Goal: Task Accomplishment & Management: Manage account settings

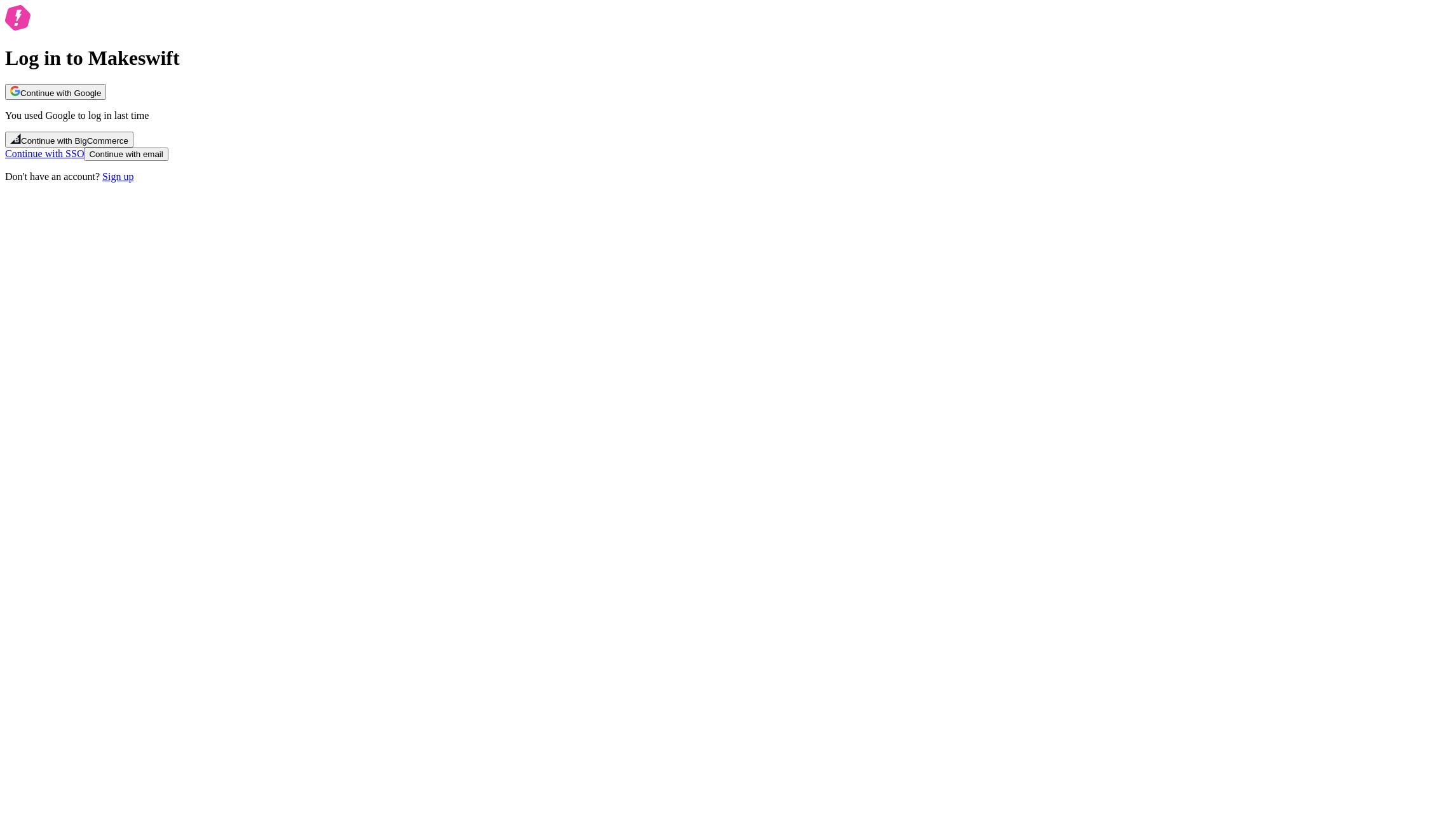
click at [101, 98] on span "Continue with Google" at bounding box center [61, 93] width 81 height 10
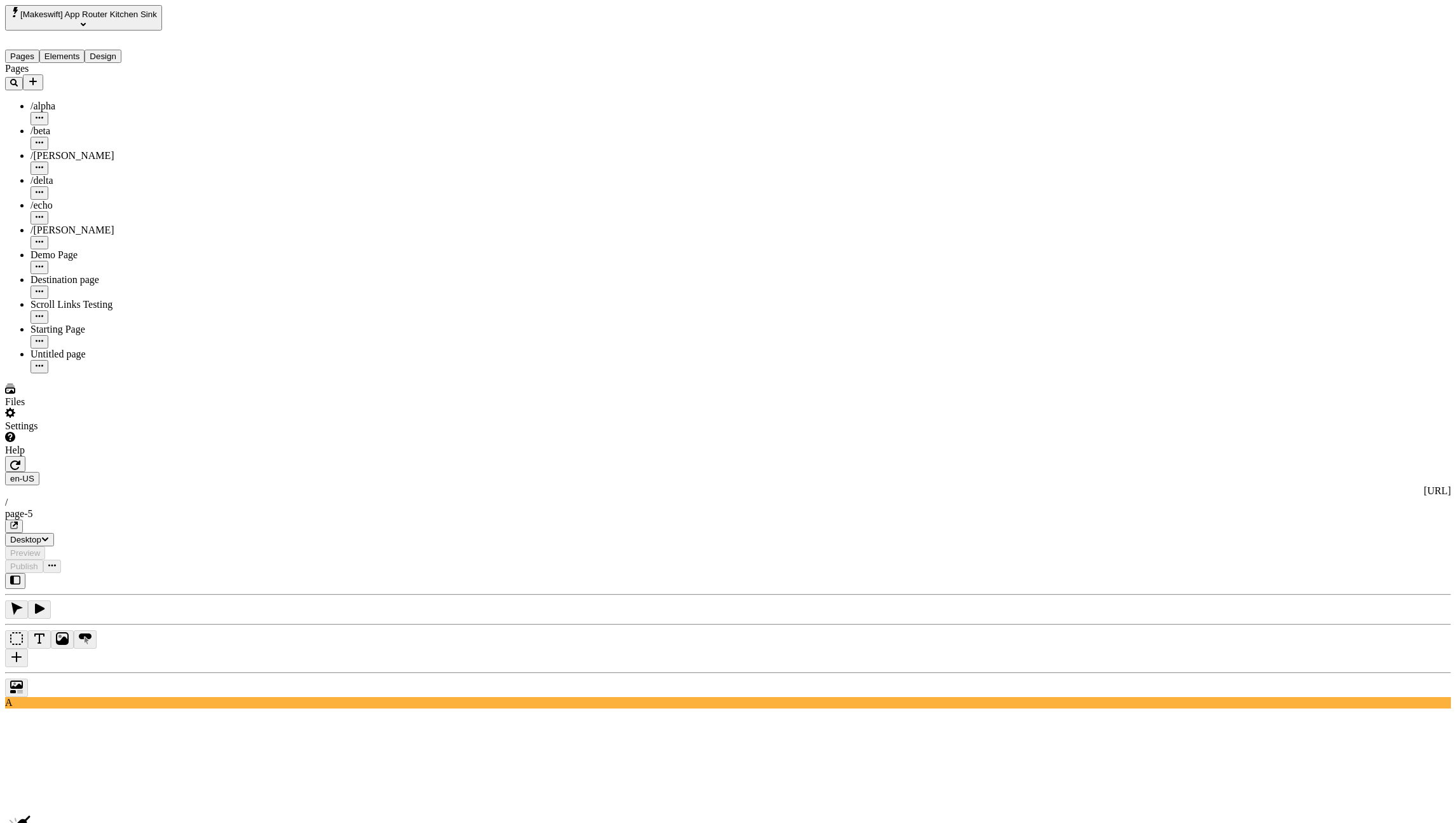
click at [141, 5] on div "[Makeswift] App Router Kitchen Sink" at bounding box center [93, 18] width 176 height 26
click at [138, 10] on span "[Makeswift] App Router Kitchen Sink" at bounding box center [89, 14] width 137 height 10
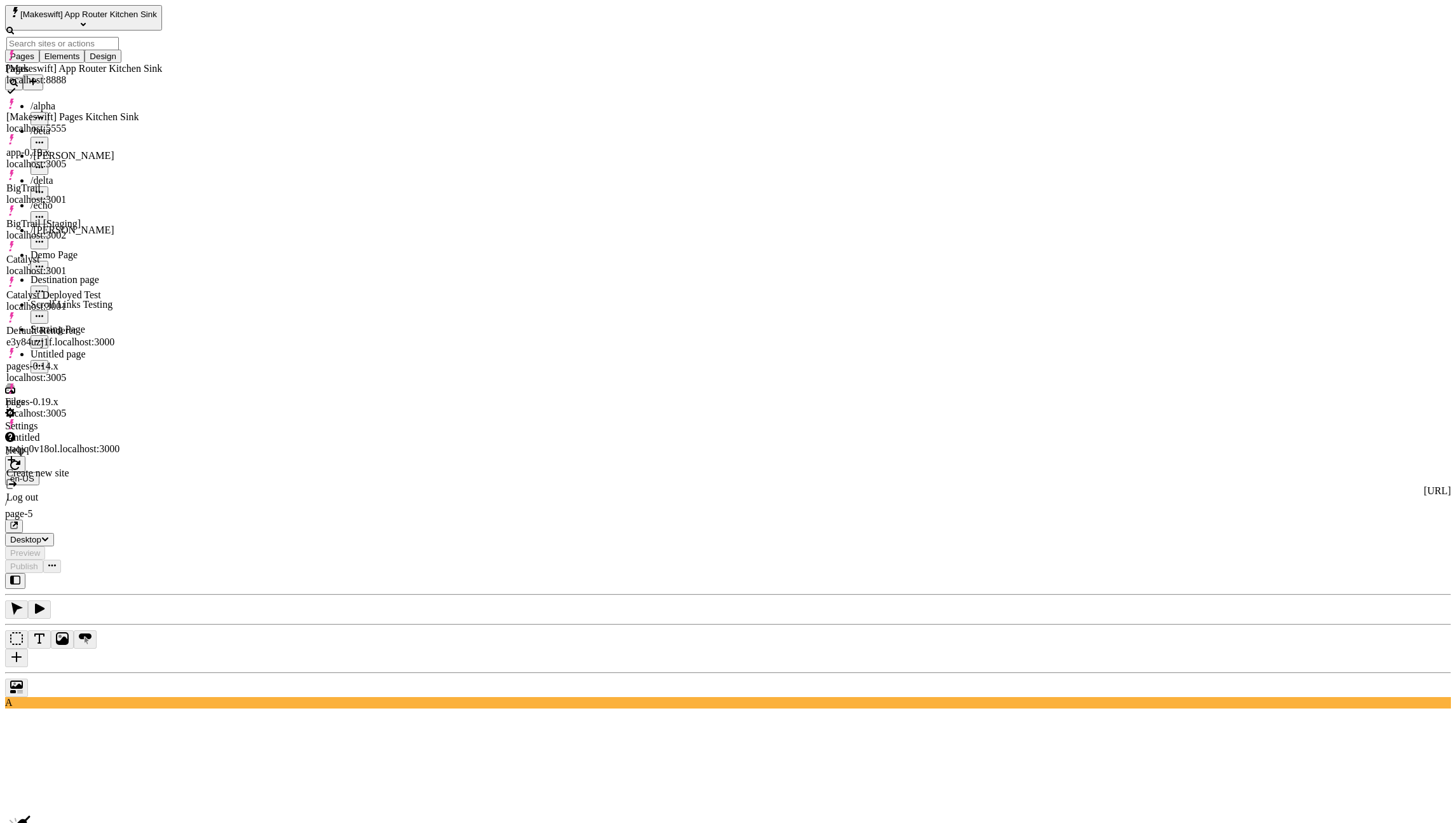
click at [26, 456] on button "button" at bounding box center [15, 463] width 20 height 16
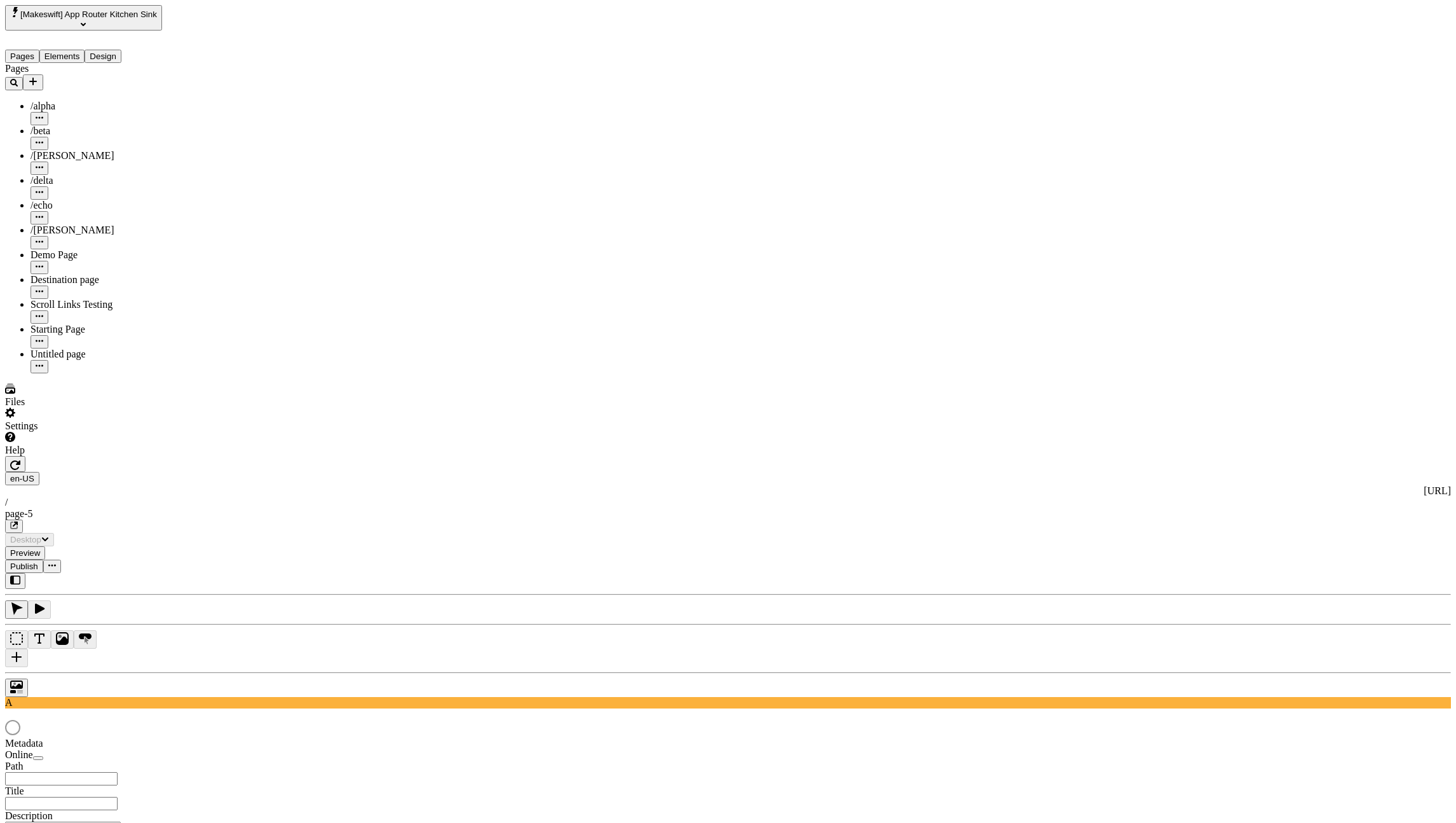
type input "/page-5"
click at [248, 23] on html "[Makeswift] App Router Kitchen Sink Pages Elements Design Pages /alpha /beta /[…" at bounding box center [728, 566] width 1456 height 1132
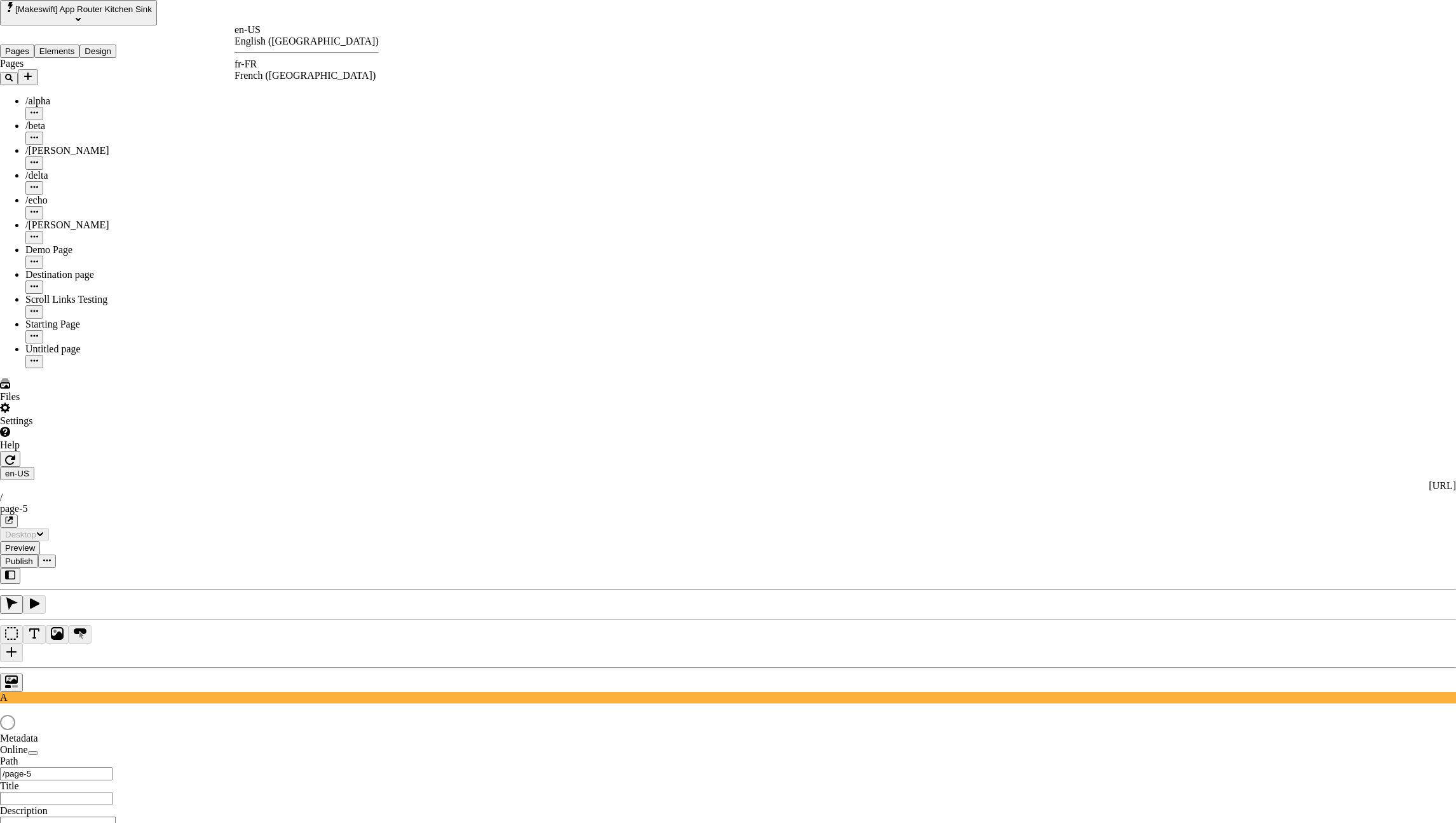
click at [251, 17] on html "[Makeswift] App Router Kitchen Sink Pages Elements Design Pages /alpha /beta /c…" at bounding box center [728, 565] width 1456 height 1130
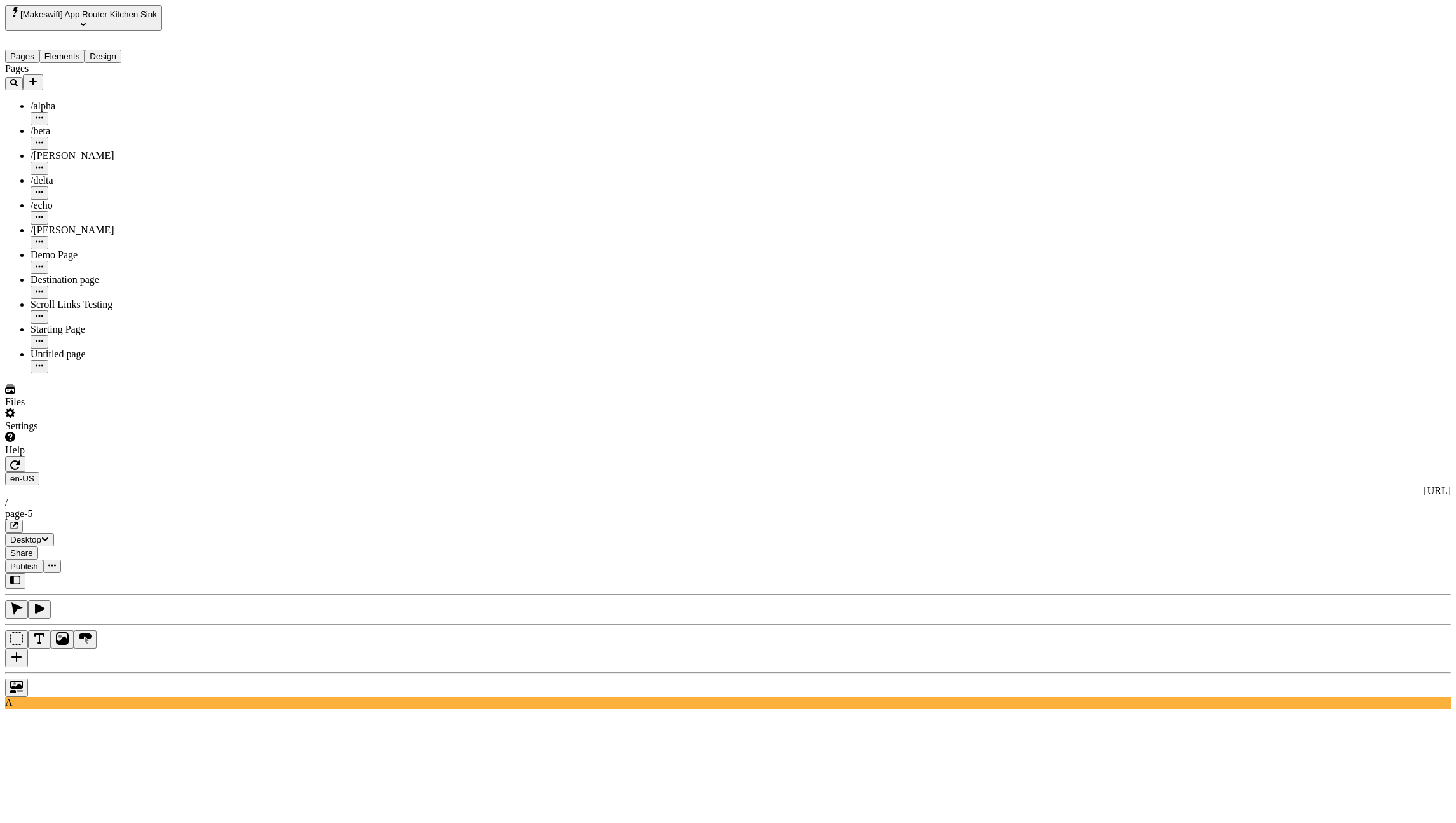
click at [213, 456] on div "en-US [URL] / page-5 Desktop Share Publish" at bounding box center [728, 514] width 1446 height 117
click at [20, 460] on icon "button" at bounding box center [14, 464] width 10 height 10
click at [26, 456] on button "button" at bounding box center [15, 463] width 20 height 16
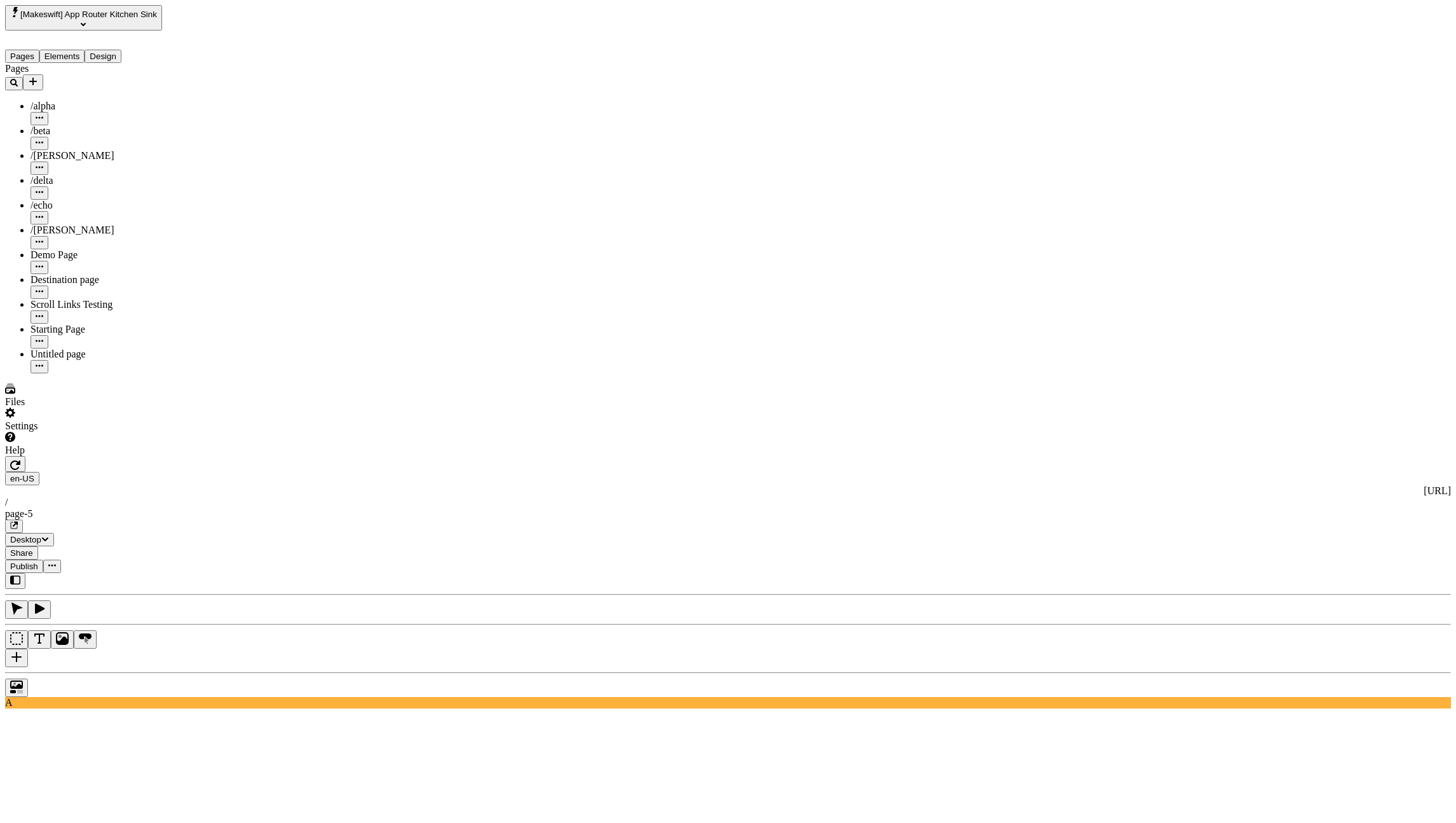
click at [20, 460] on icon "button" at bounding box center [14, 464] width 10 height 10
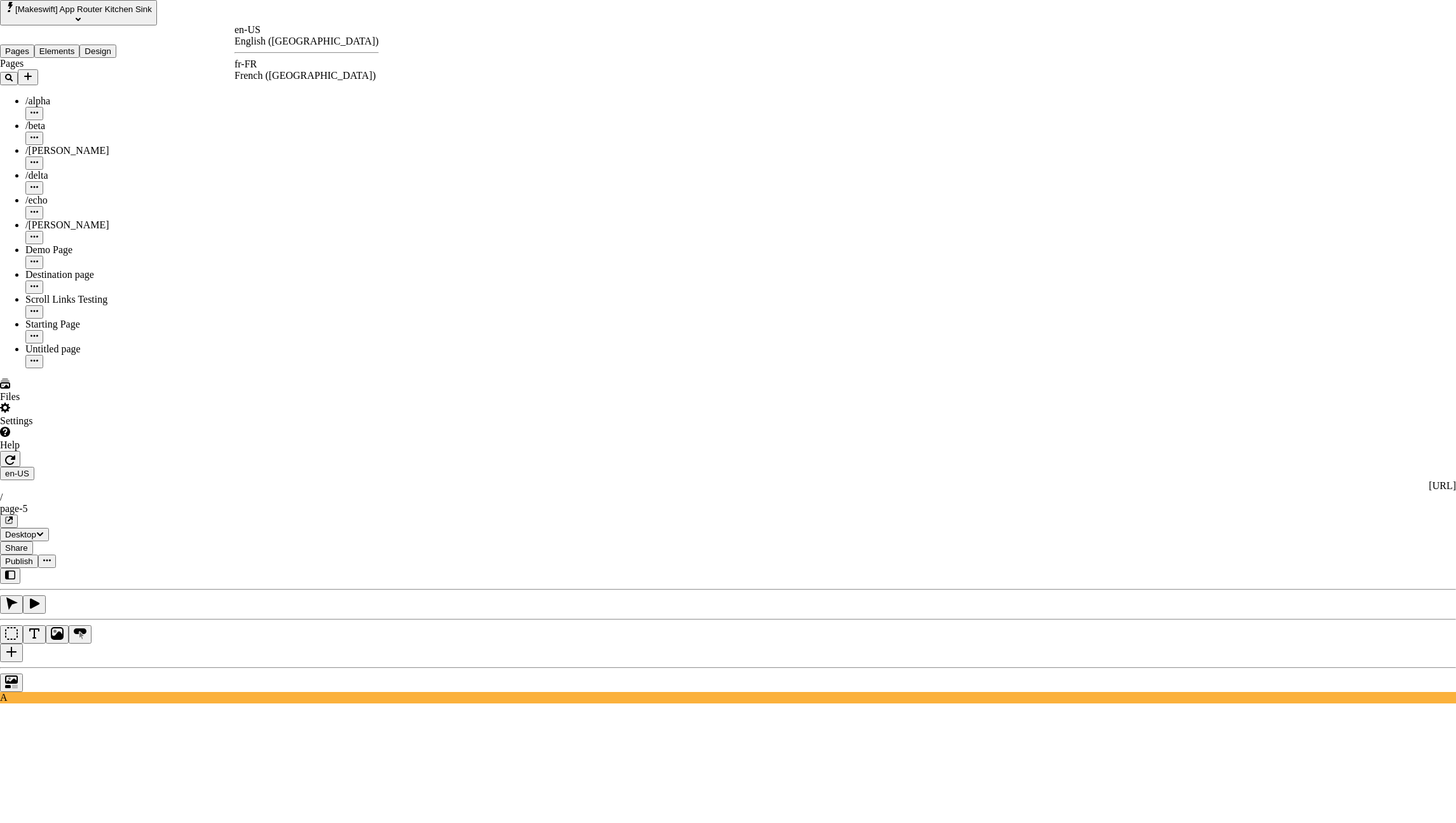
click at [269, 70] on div "fr-FR" at bounding box center [306, 64] width 145 height 11
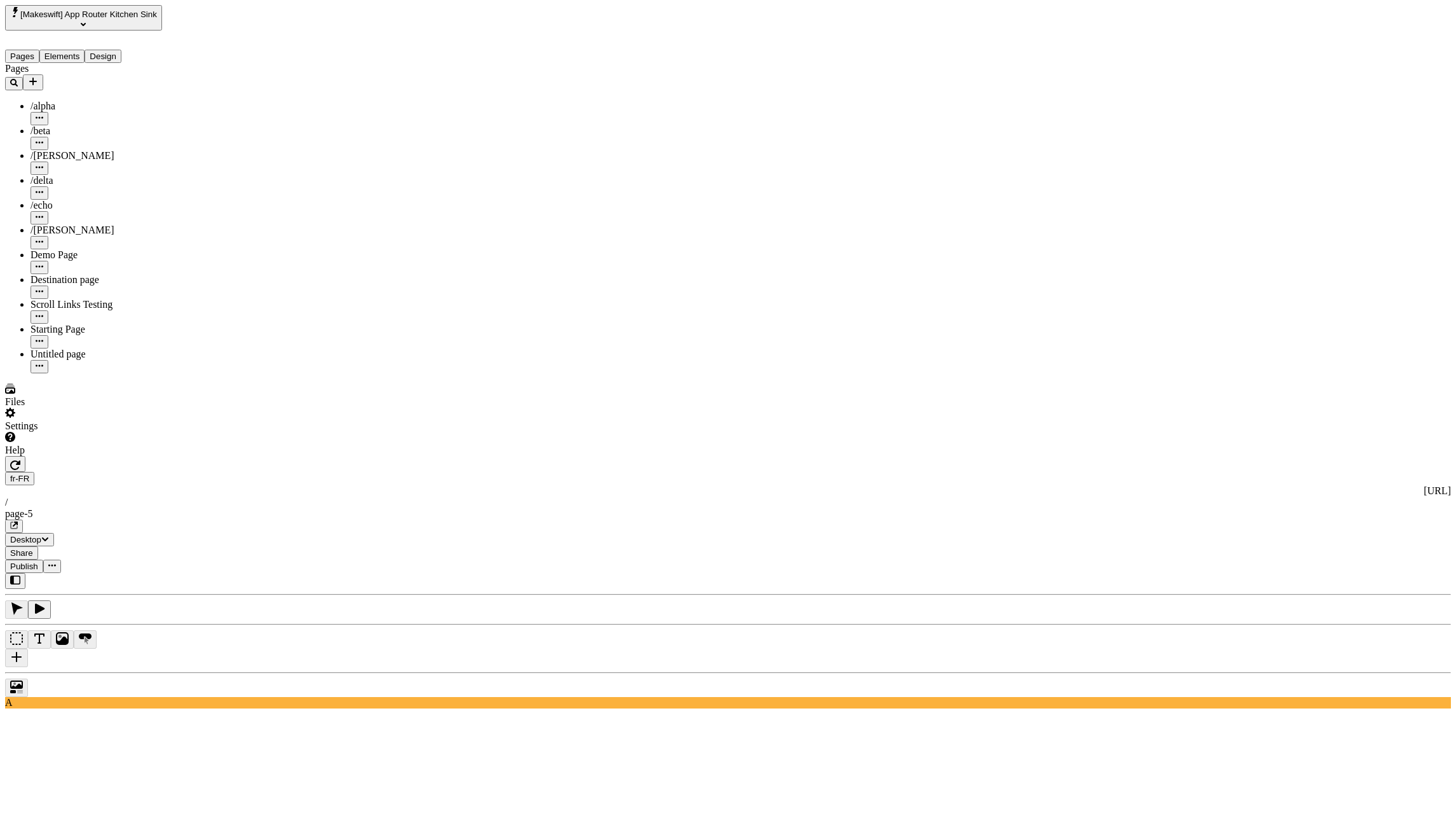
click at [86, 50] on button "Elements" at bounding box center [62, 57] width 45 height 14
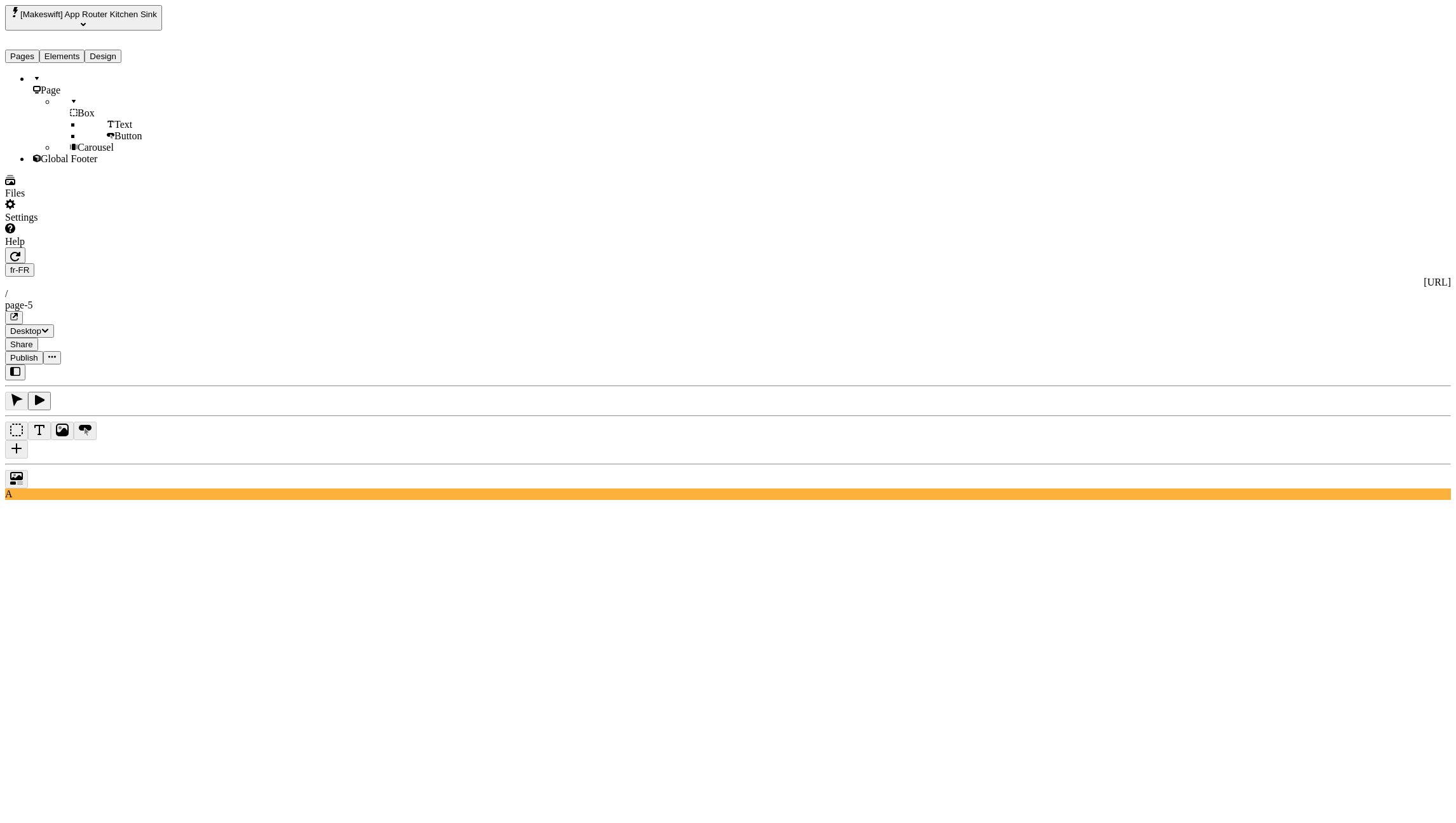
click at [101, 165] on div "Page Box Text Button Carousel Global Footer" at bounding box center [93, 119] width 176 height 92
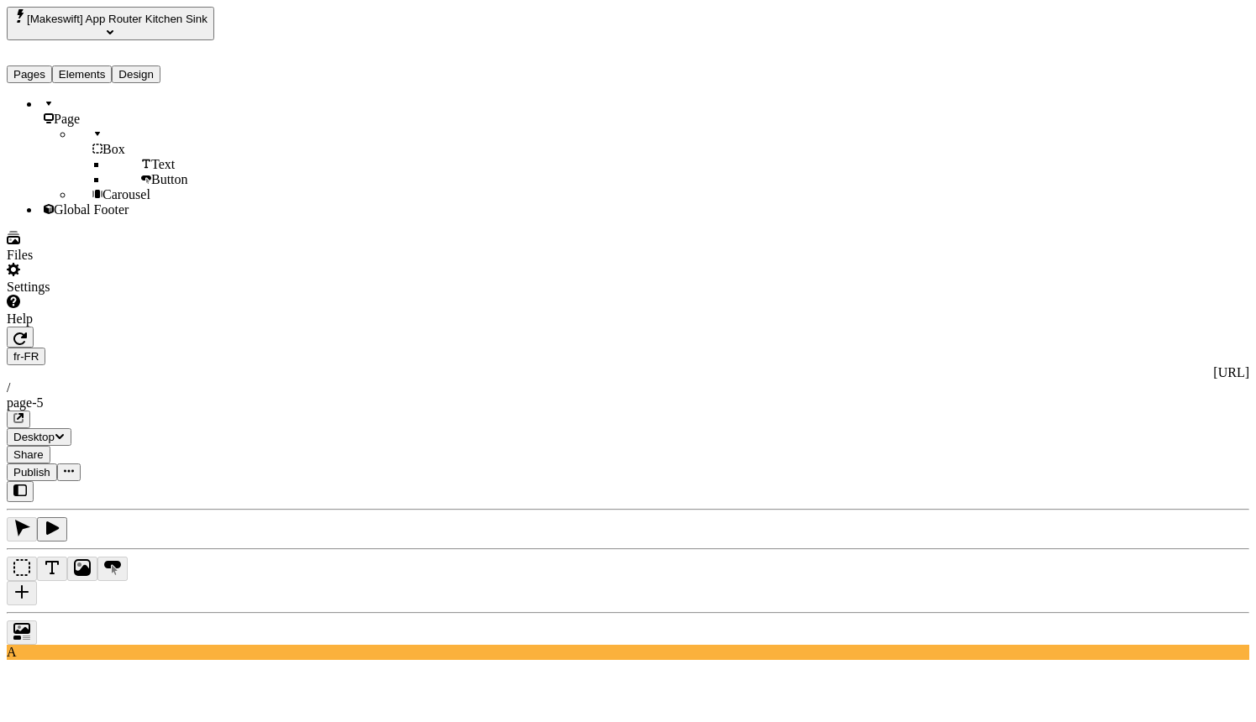
drag, startPoint x: 1169, startPoint y: 627, endPoint x: 1159, endPoint y: 623, distance: 10.9
click at [243, 612] on div at bounding box center [628, 628] width 1242 height 33
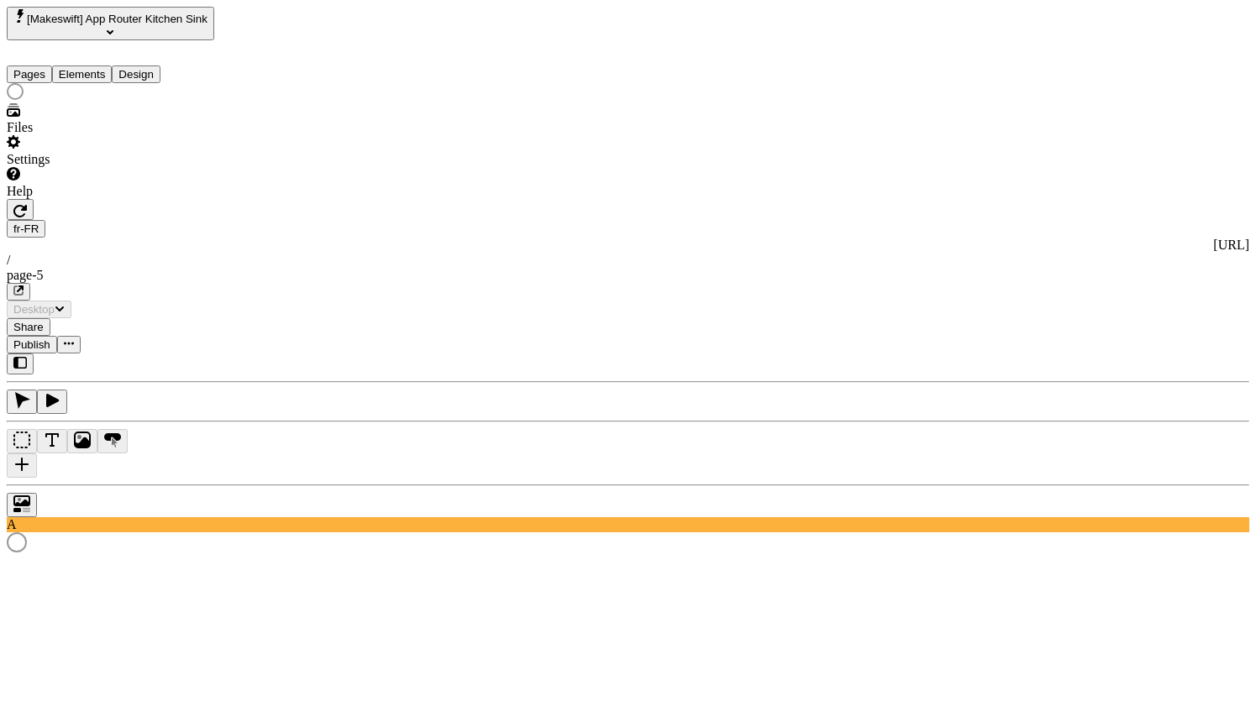
type input "/page-5"
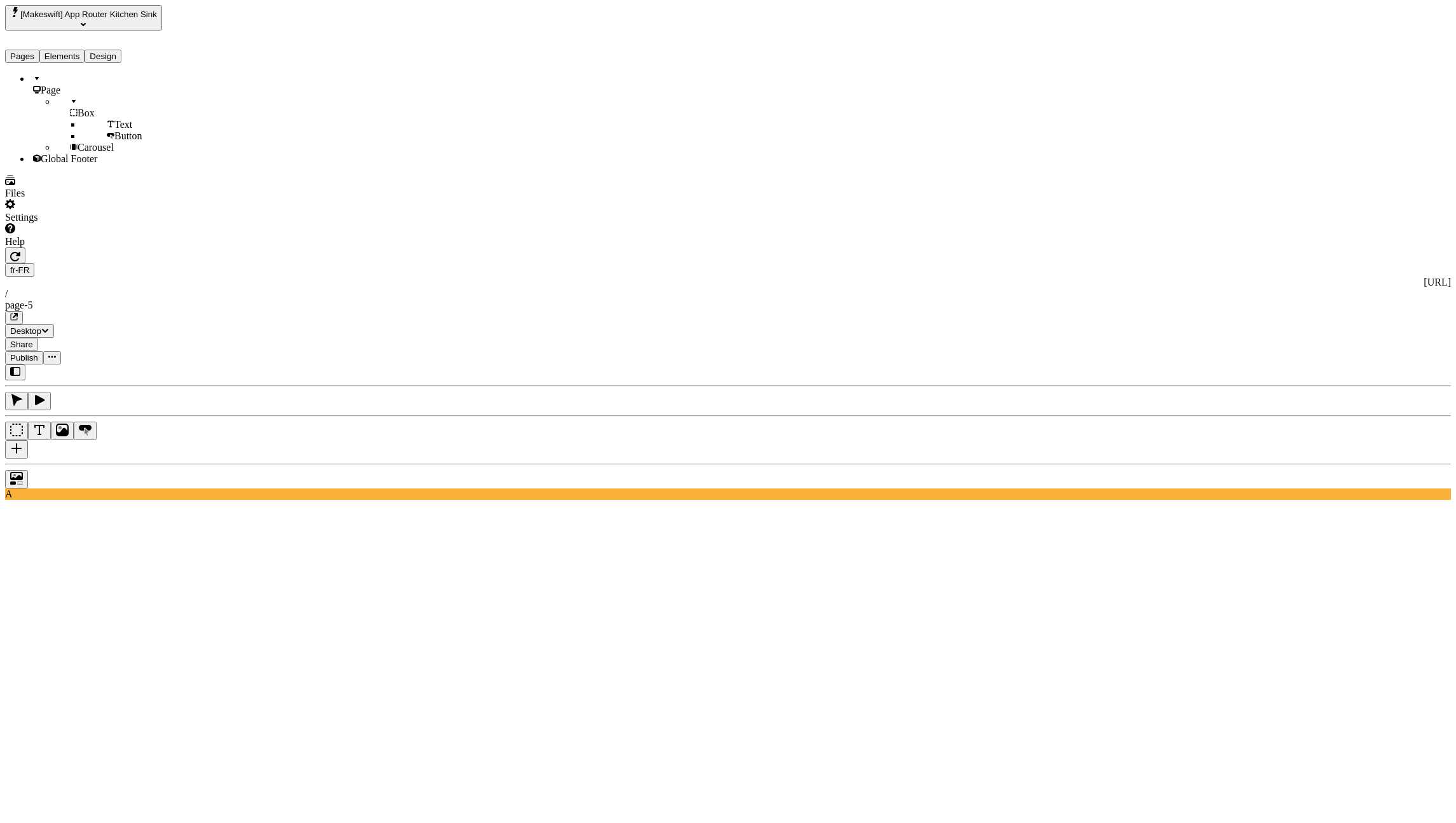
click at [39, 50] on button "Pages" at bounding box center [22, 57] width 34 height 14
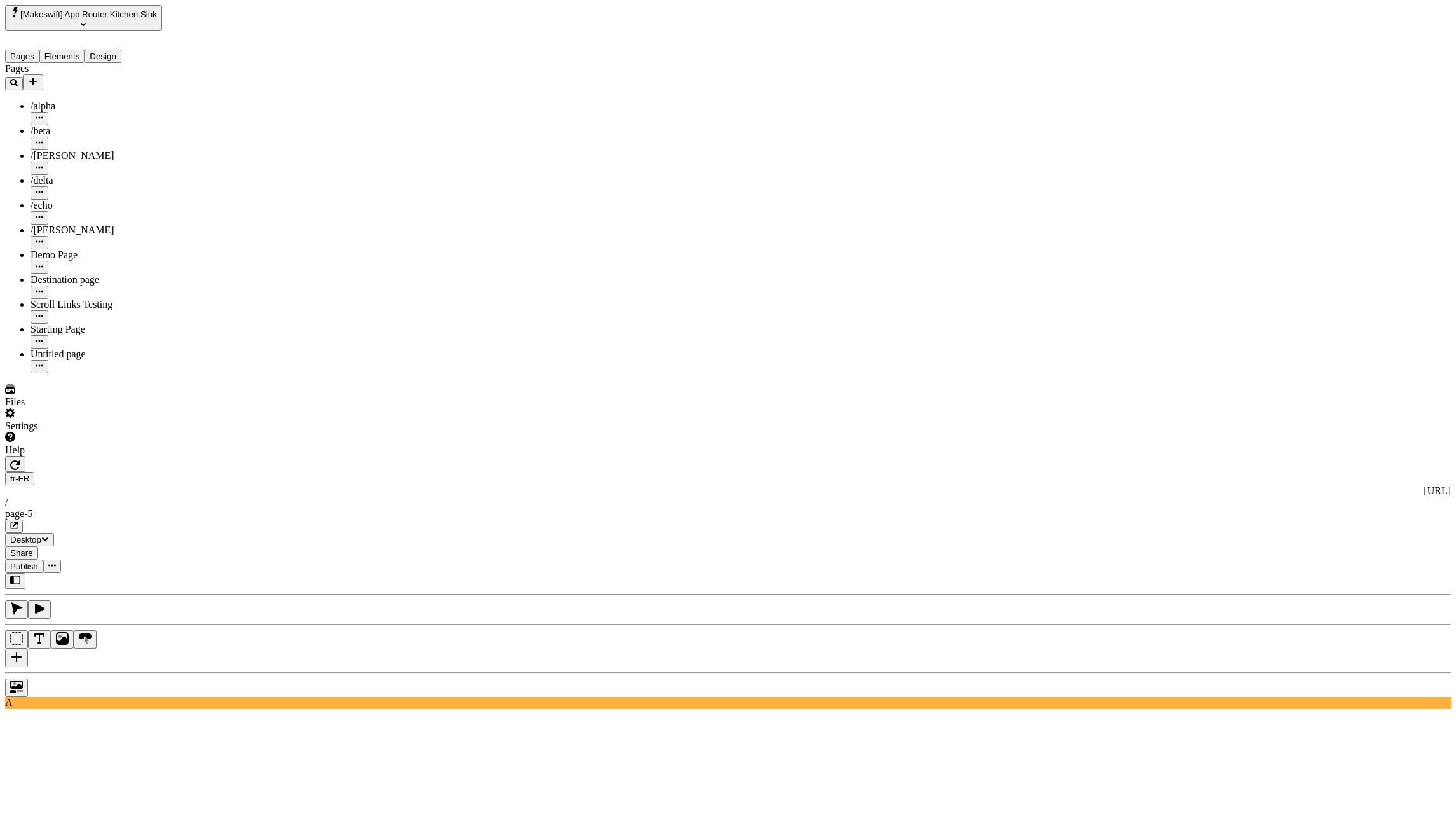
click at [43, 362] on icon "button" at bounding box center [39, 366] width 8 height 8
click at [192, 435] on span "Delete" at bounding box center [179, 441] width 26 height 11
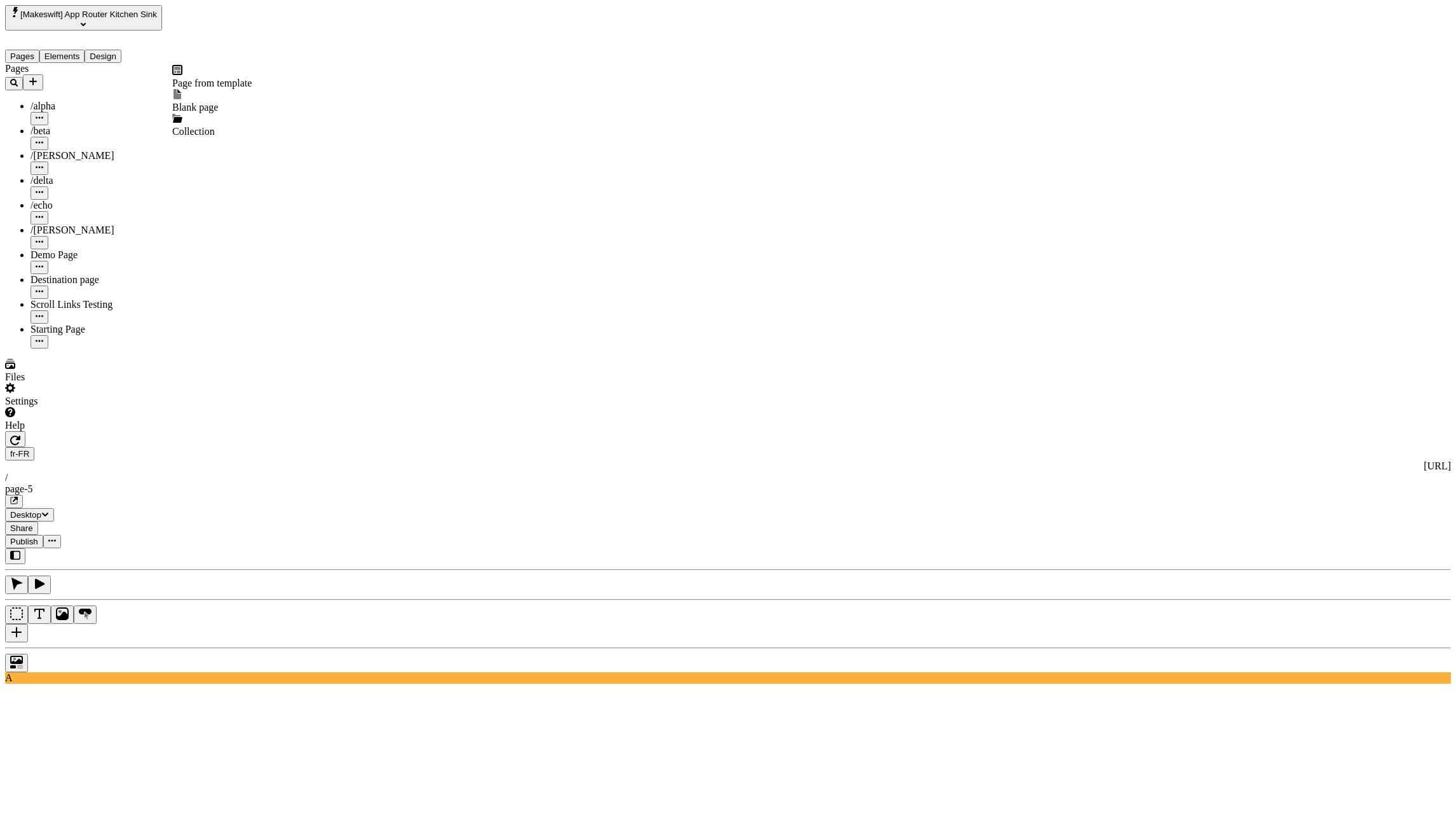
click at [38, 76] on icon "Add new" at bounding box center [33, 81] width 10 height 10
click at [188, 92] on div at bounding box center [212, 95] width 79 height 13
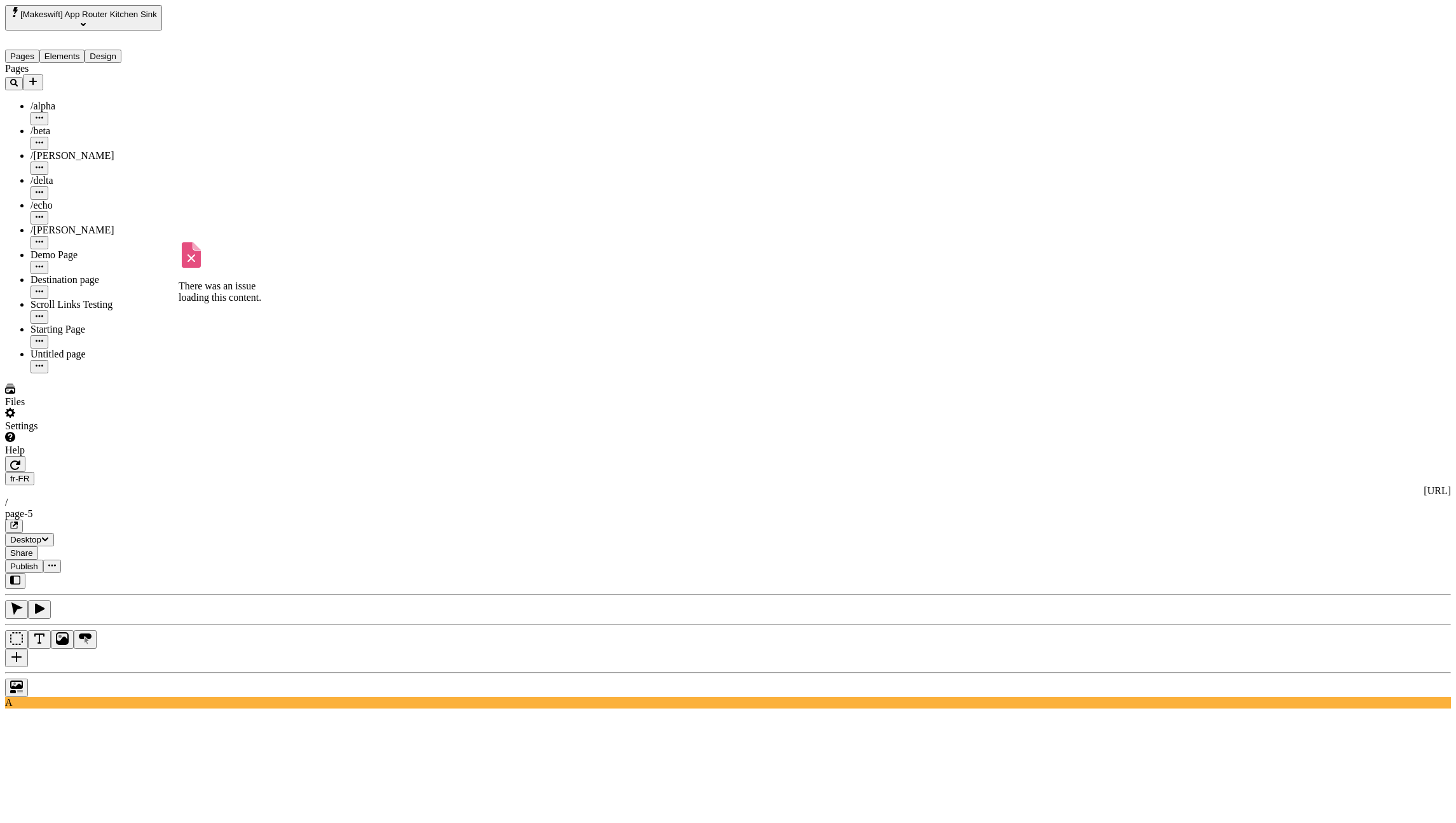
click at [62, 348] on div "Untitled page" at bounding box center [105, 354] width 151 height 11
click at [299, 804] on use at bounding box center [546, 829] width 1081 height 51
click at [310, 804] on use at bounding box center [546, 829] width 1081 height 51
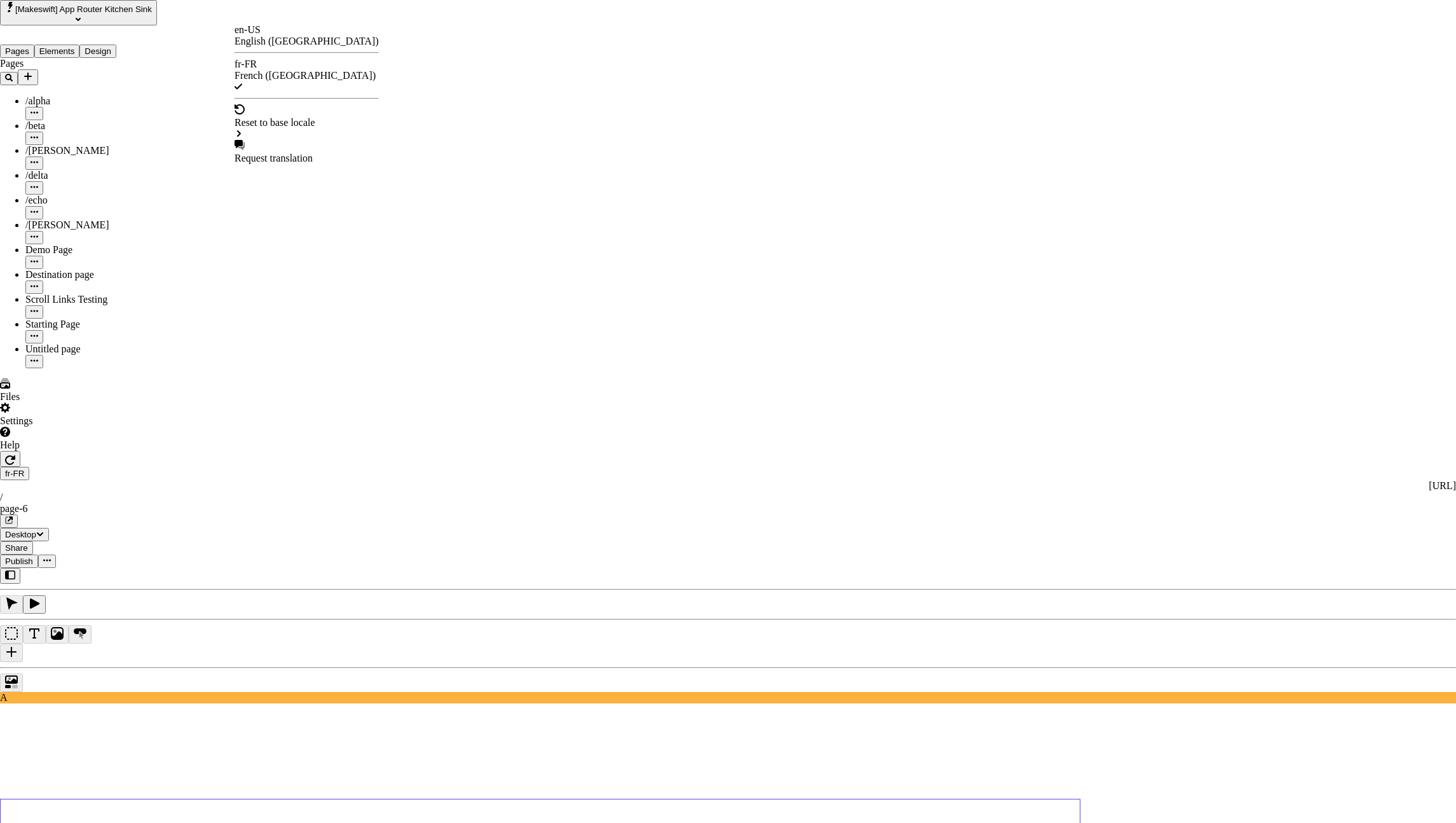
click at [254, 30] on div "en-US English ([GEOGRAPHIC_DATA])" at bounding box center [306, 36] width 145 height 23
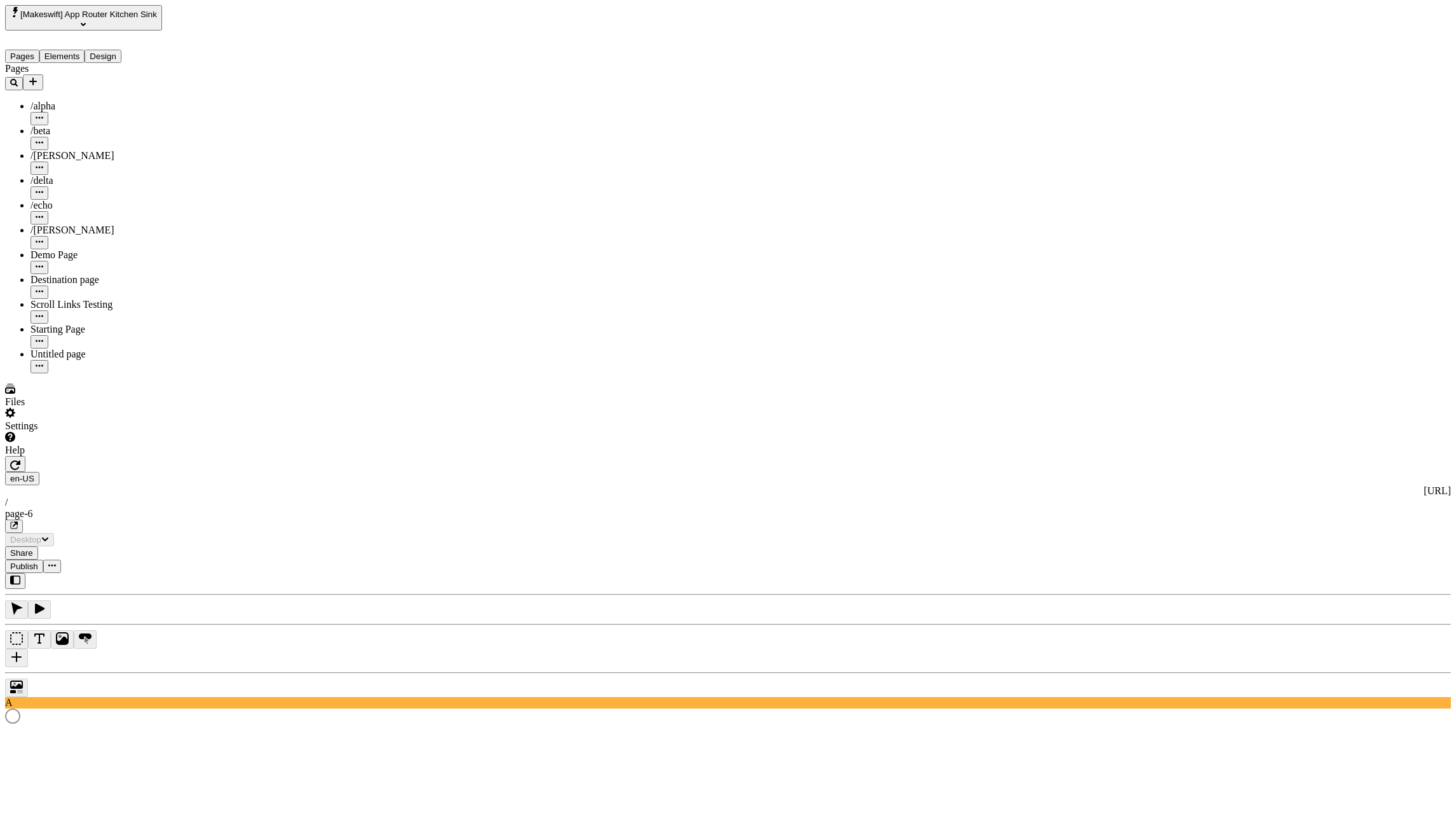
type input "/page-6"
click at [43, 364] on icon "button" at bounding box center [39, 365] width 8 height 2
click at [192, 435] on span "Delete" at bounding box center [179, 441] width 26 height 11
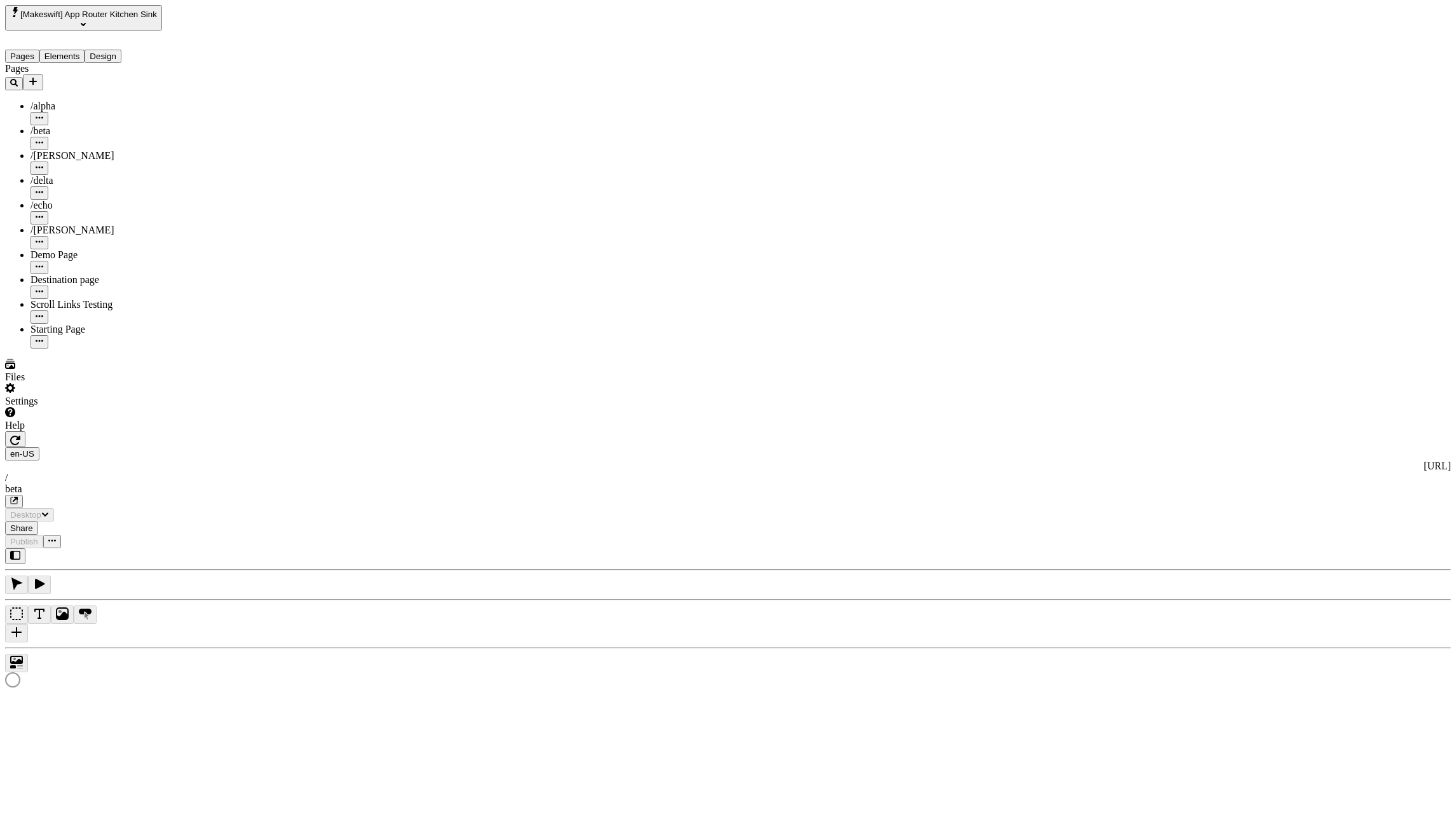
type input "/beta"
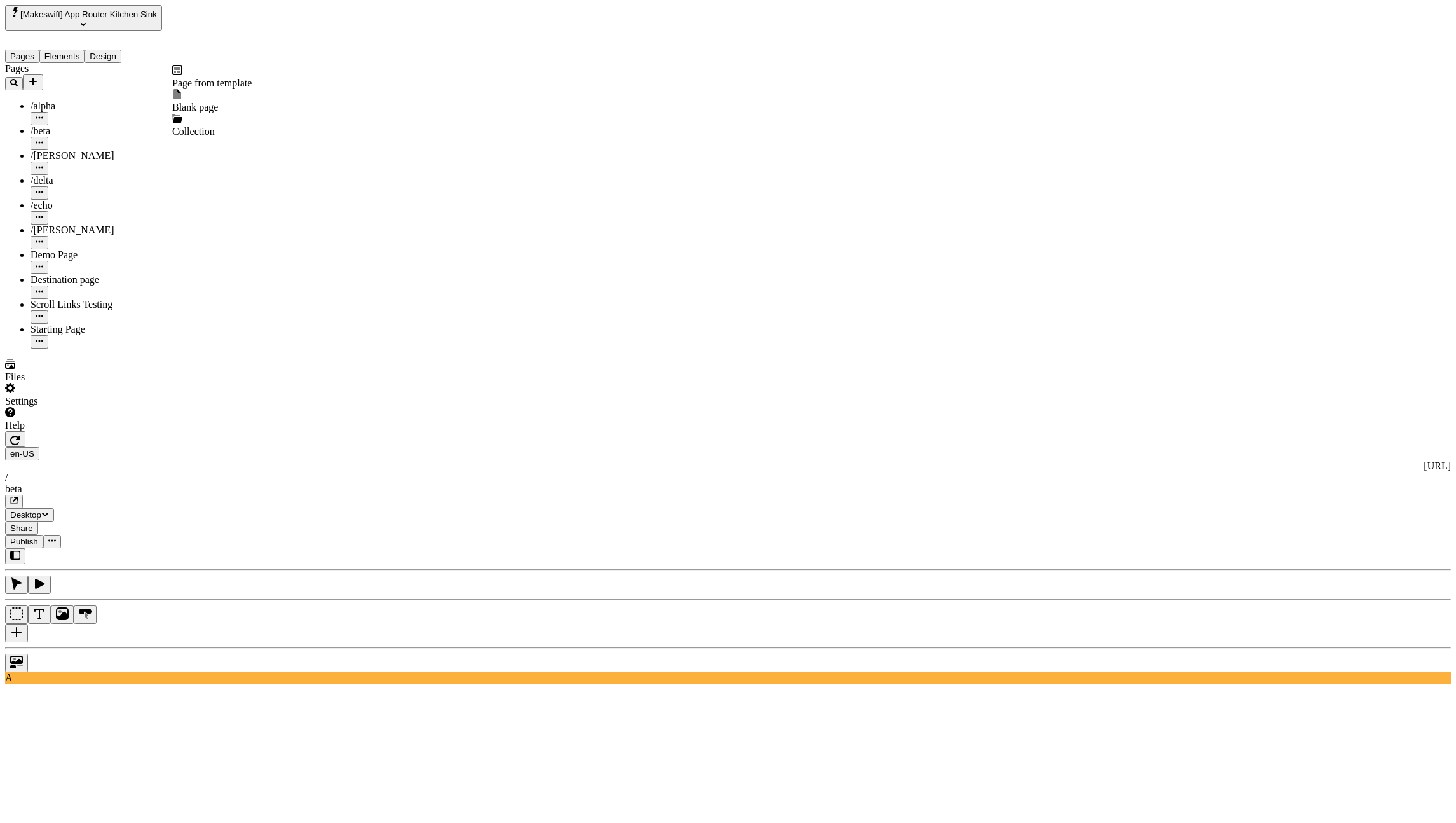
click at [38, 76] on icon "Add new" at bounding box center [33, 81] width 10 height 10
click at [187, 92] on div at bounding box center [212, 95] width 79 height 13
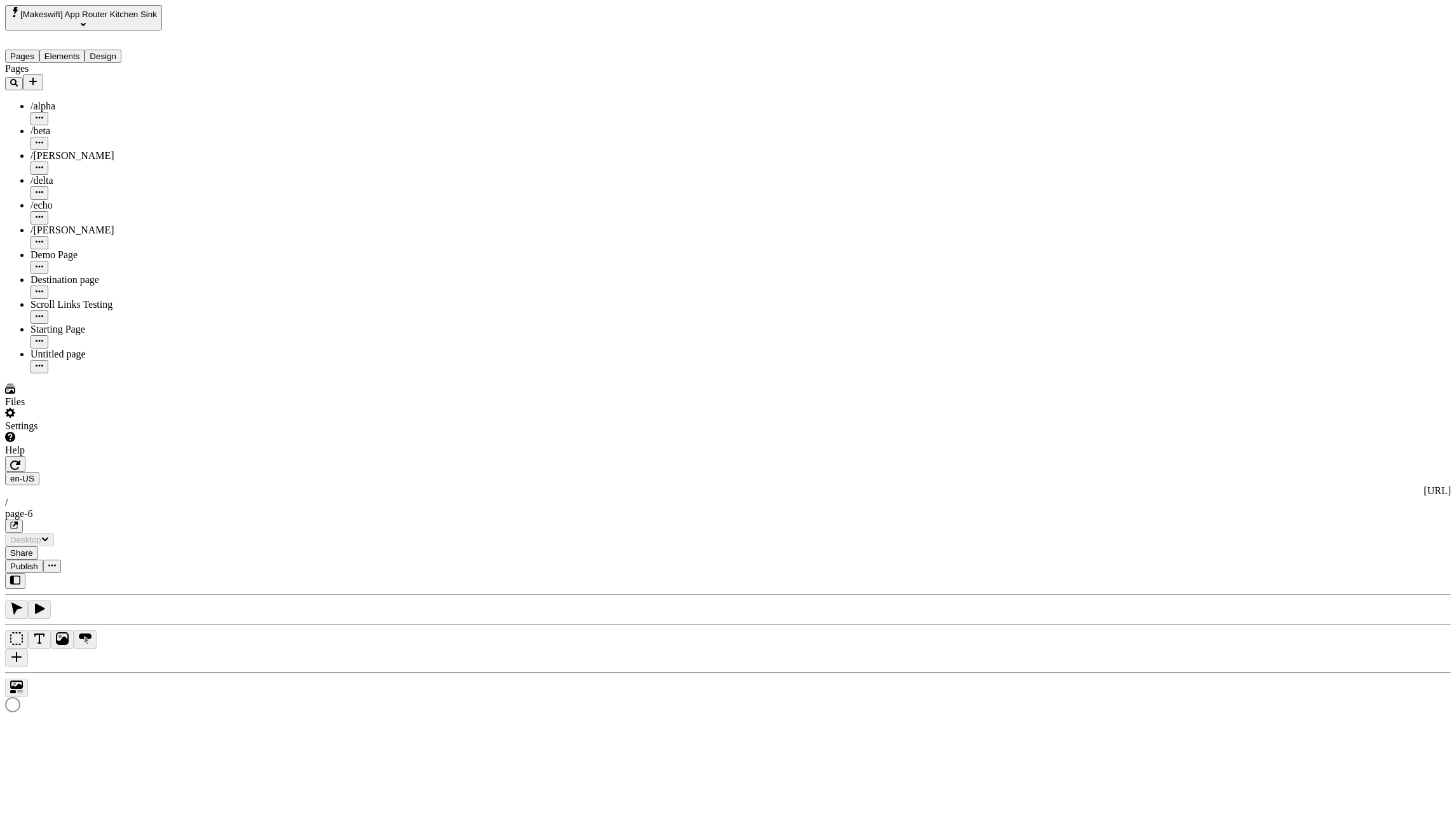
type input "/page-6"
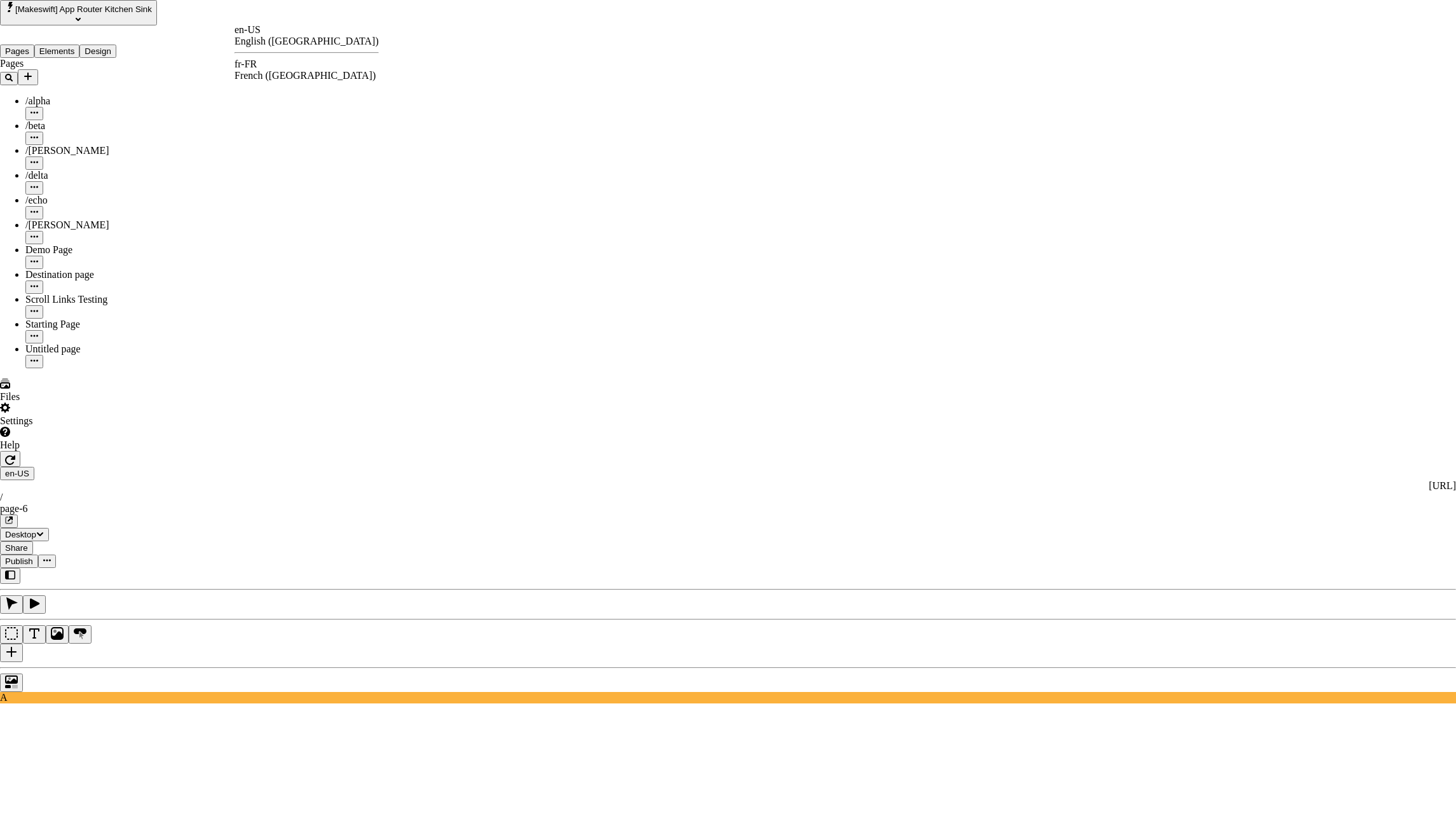
click at [264, 60] on div "fr-FR French ([GEOGRAPHIC_DATA])" at bounding box center [306, 70] width 145 height 23
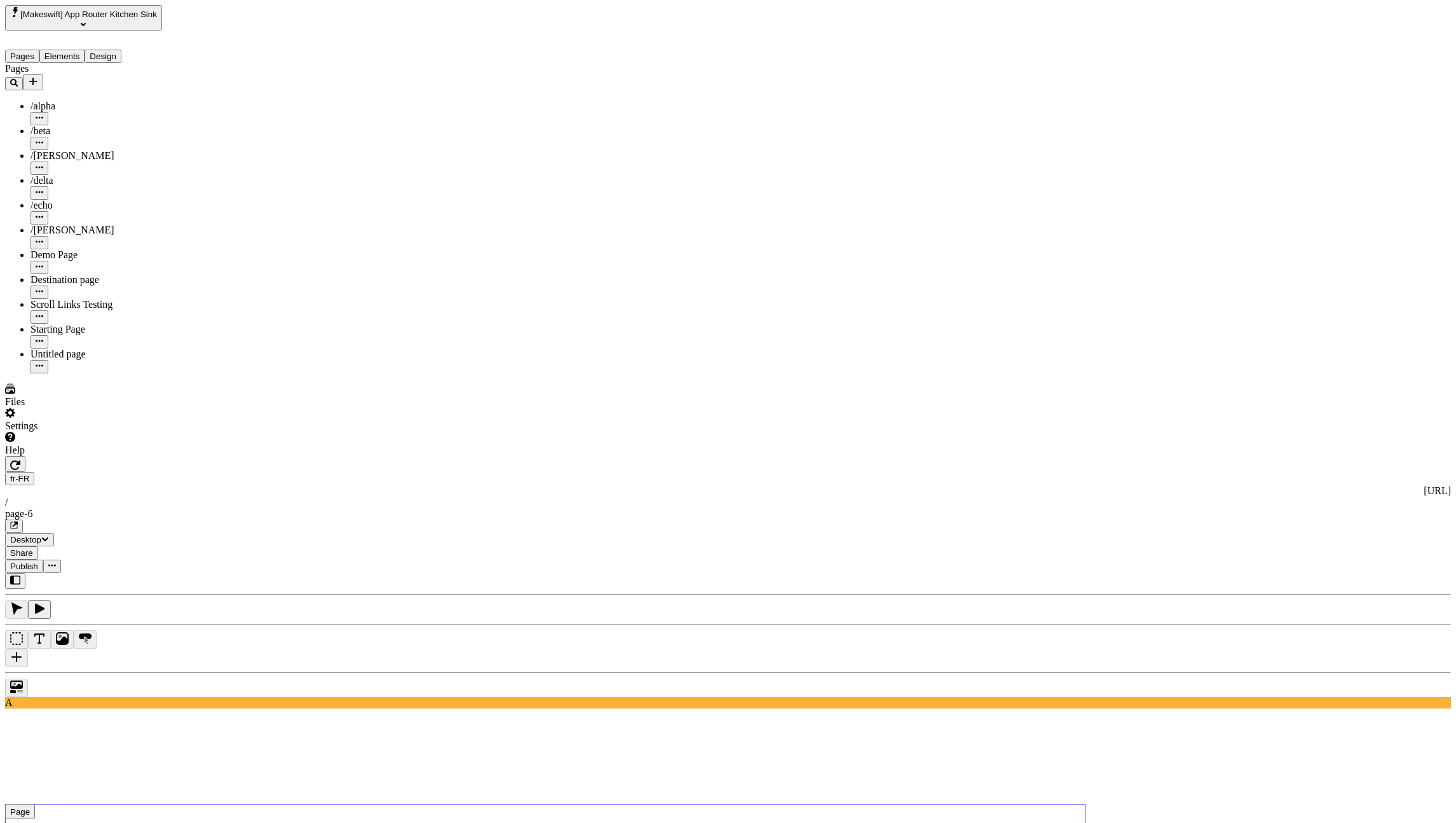
click at [251, 804] on use at bounding box center [546, 829] width 1081 height 51
click at [291, 804] on use at bounding box center [546, 829] width 1081 height 51
click at [278, 804] on use at bounding box center [546, 829] width 1081 height 51
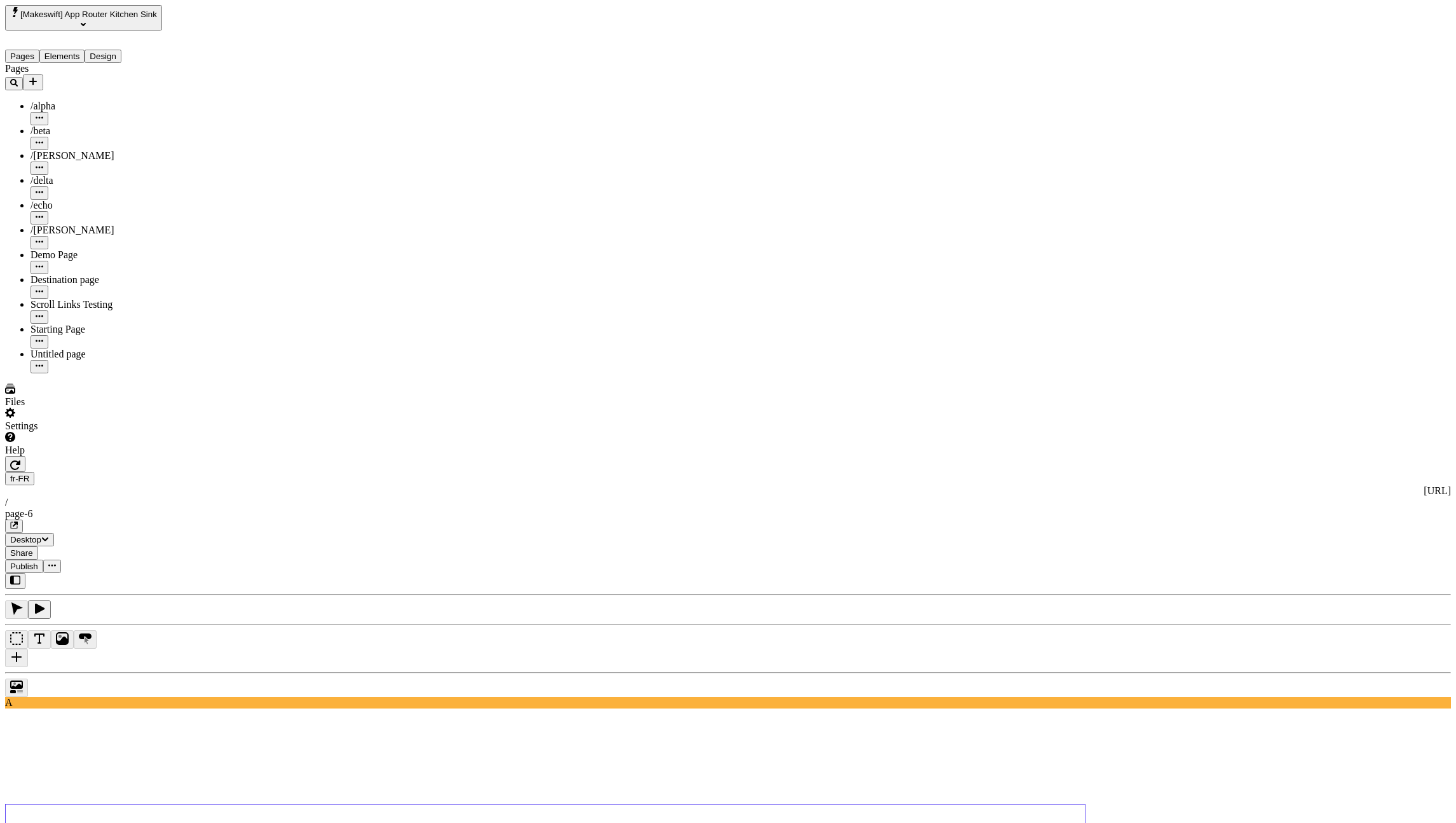
click at [26, 456] on button "button" at bounding box center [15, 463] width 20 height 16
click at [261, 804] on use at bounding box center [546, 829] width 1081 height 51
click at [199, 672] on div at bounding box center [728, 684] width 1446 height 25
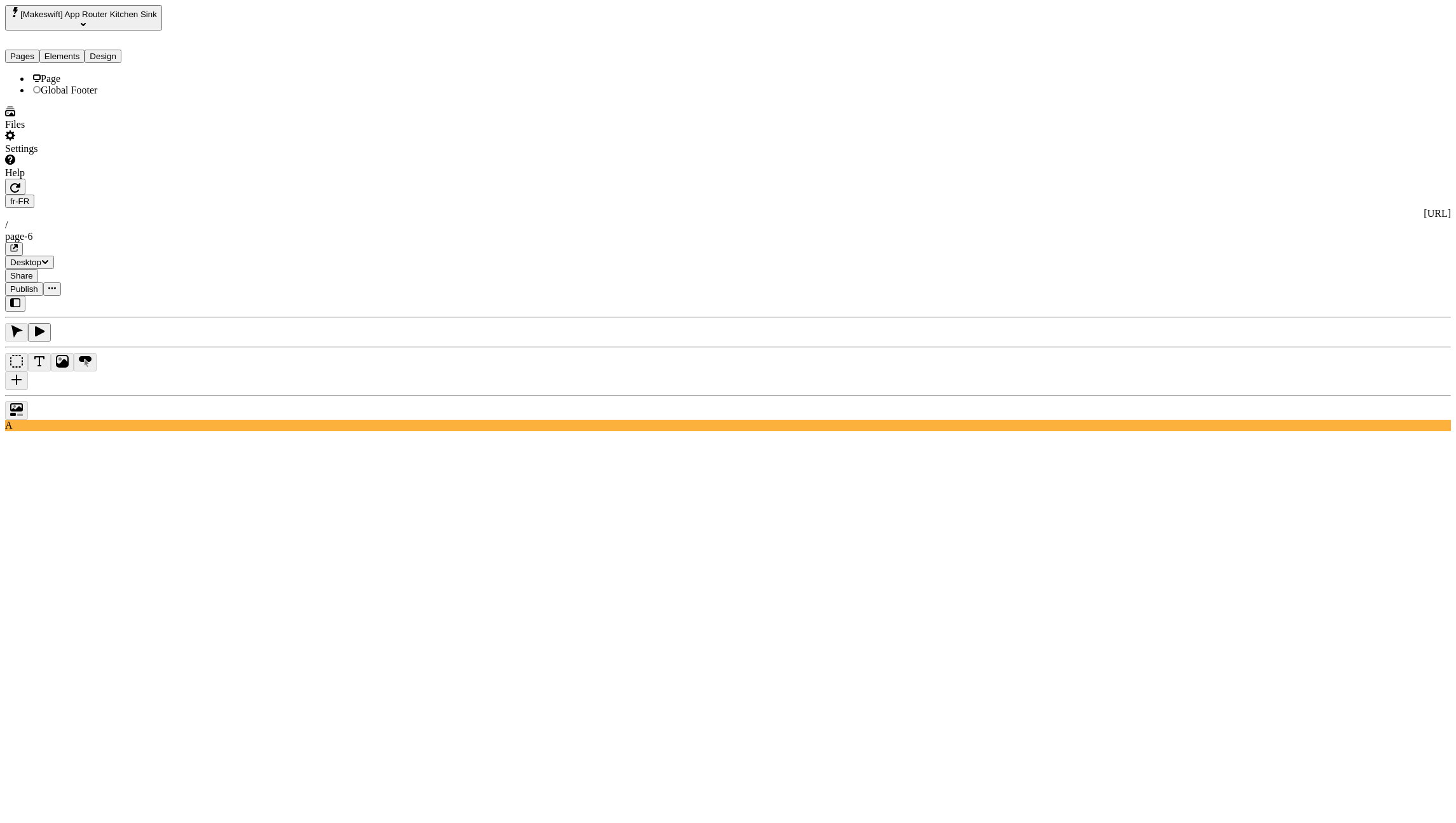
click at [70, 50] on button "Elements" at bounding box center [62, 57] width 45 height 14
click at [68, 73] on div "Page" at bounding box center [105, 79] width 151 height 11
click at [67, 95] on span "Global Footer" at bounding box center [69, 90] width 57 height 11
click at [70, 77] on div "Page" at bounding box center [105, 79] width 151 height 11
click at [70, 95] on span "Global Footer" at bounding box center [69, 90] width 57 height 11
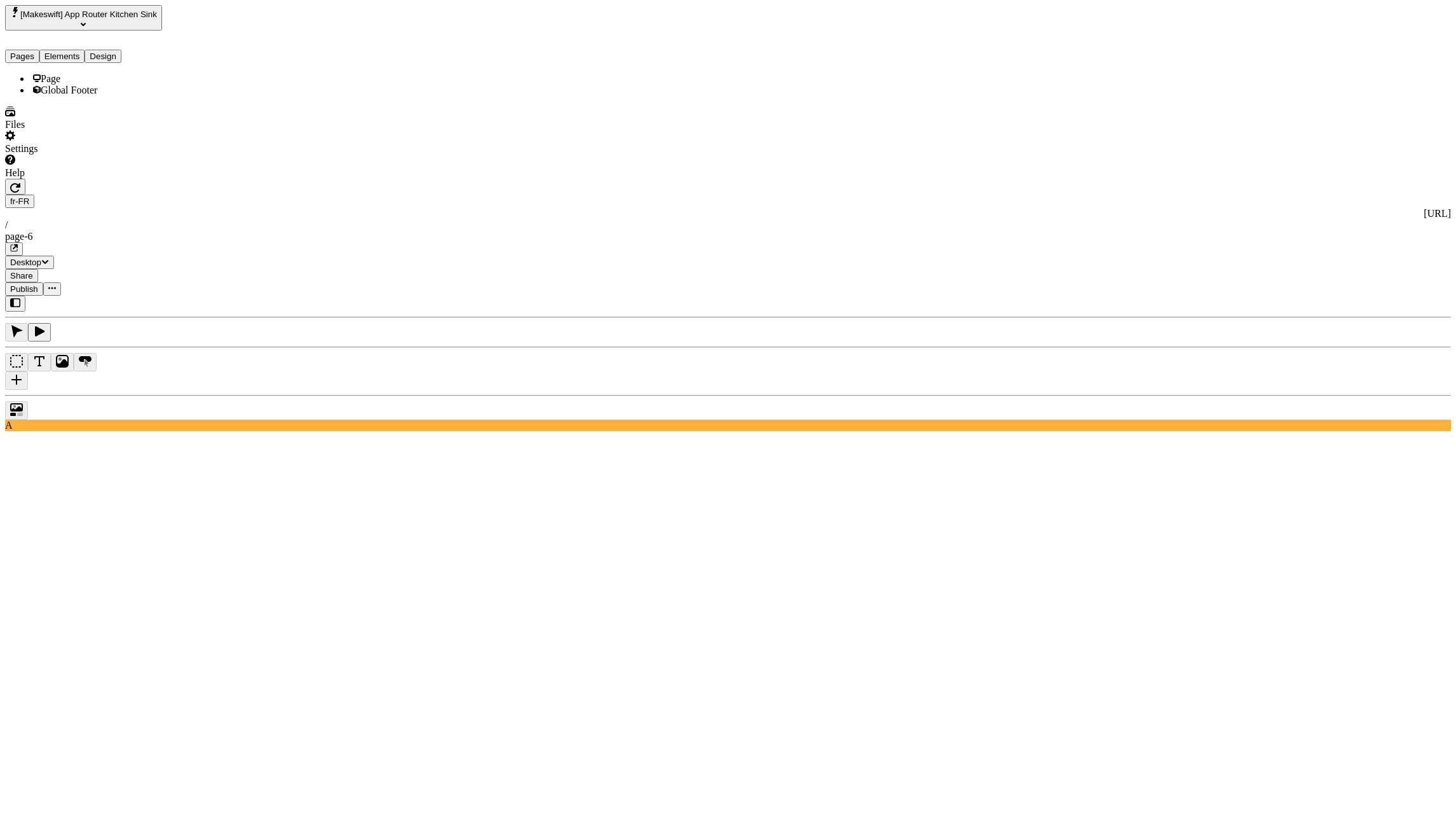
click at [69, 77] on div "Page" at bounding box center [105, 79] width 151 height 11
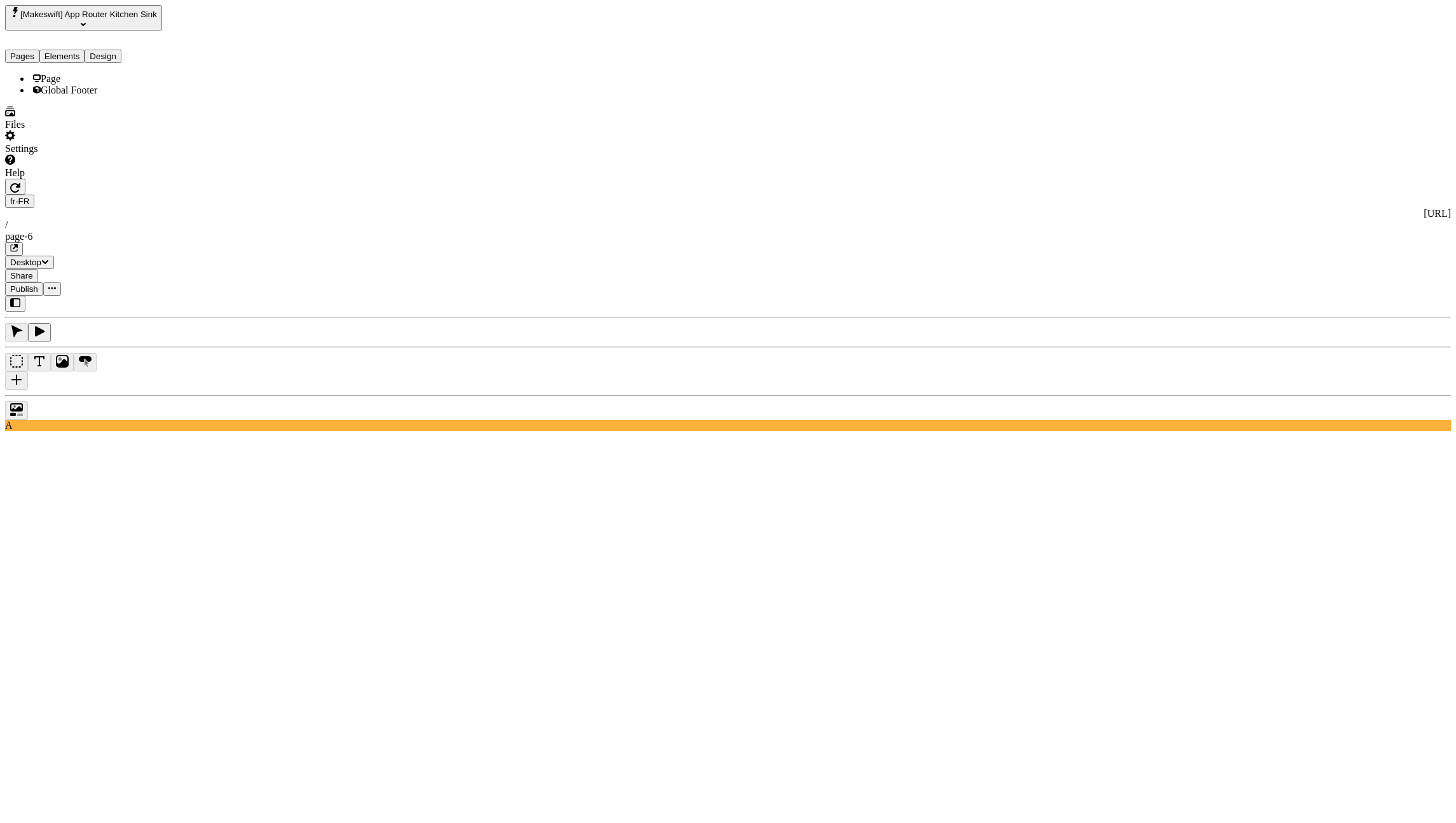
click at [64, 95] on span "Global Footer" at bounding box center [69, 90] width 57 height 11
click at [86, 73] on div "Page" at bounding box center [105, 79] width 151 height 11
click at [38, 50] on button "Pages" at bounding box center [22, 57] width 34 height 14
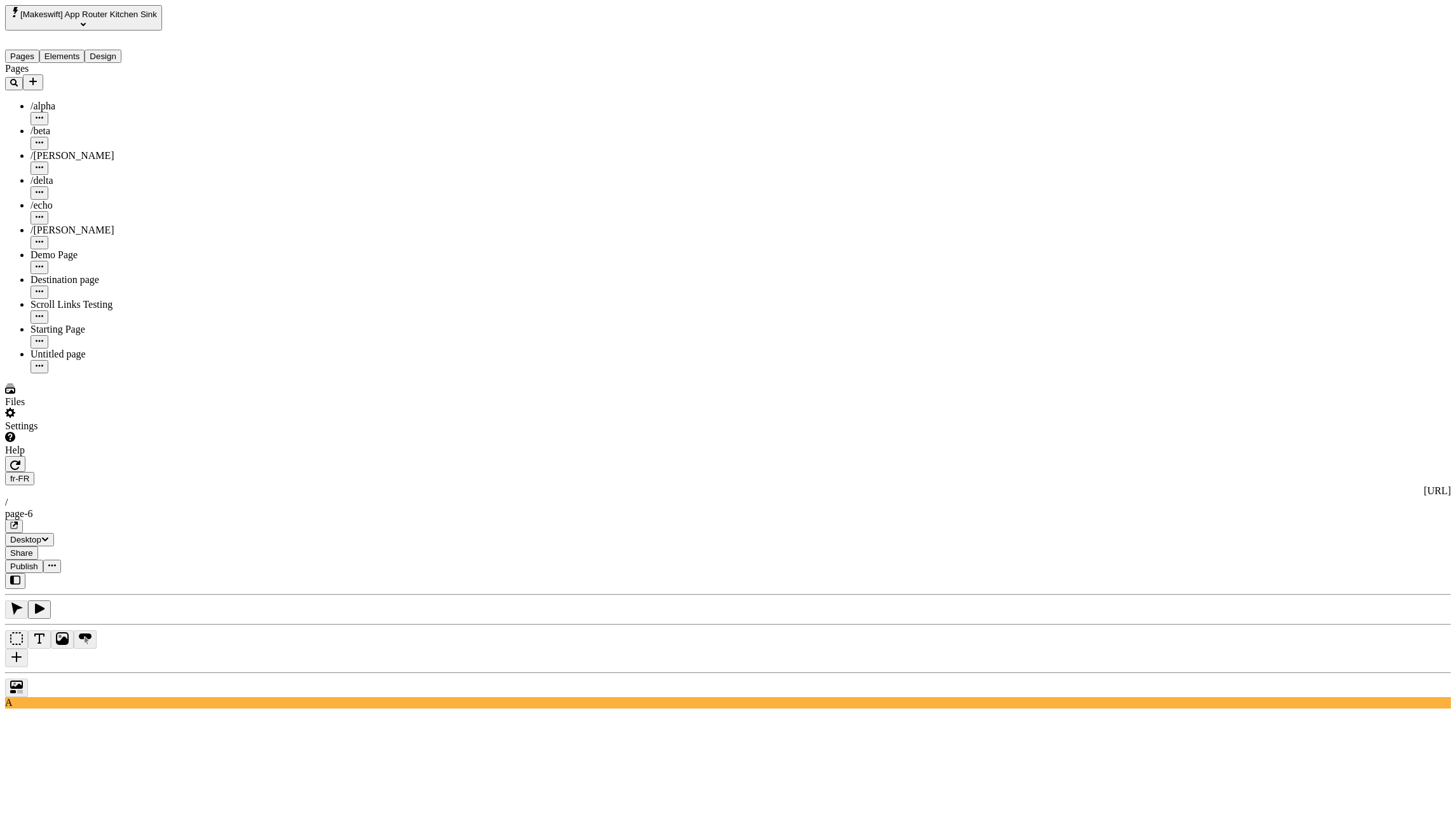
click at [20, 460] on icon "button" at bounding box center [14, 464] width 10 height 10
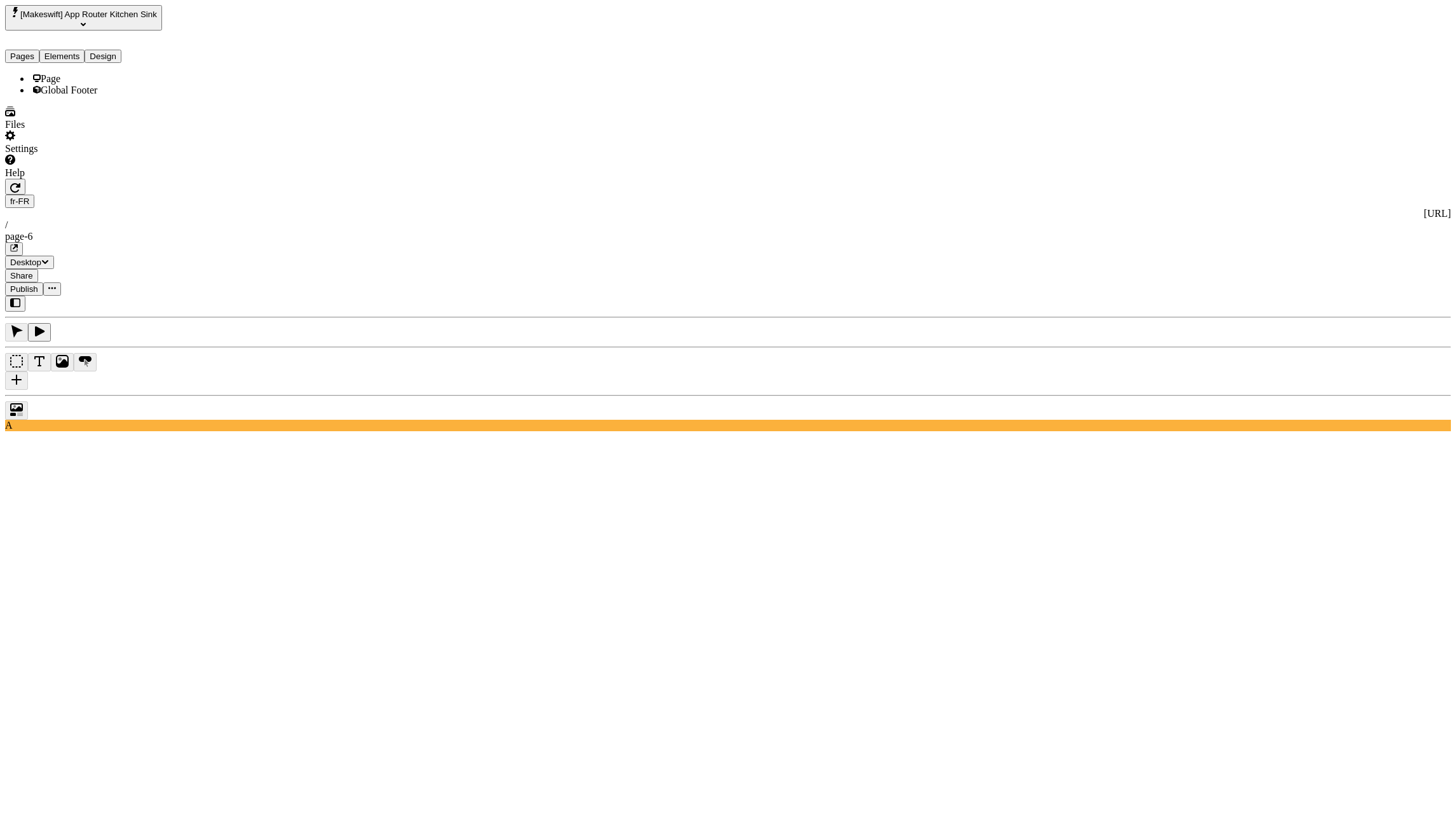
click at [82, 50] on button "Elements" at bounding box center [62, 57] width 45 height 14
click at [58, 95] on span "Global Footer" at bounding box center [69, 90] width 57 height 11
click at [121, 74] on div "Page" at bounding box center [105, 79] width 151 height 11
click at [117, 96] on div "Global Footer" at bounding box center [105, 90] width 151 height 11
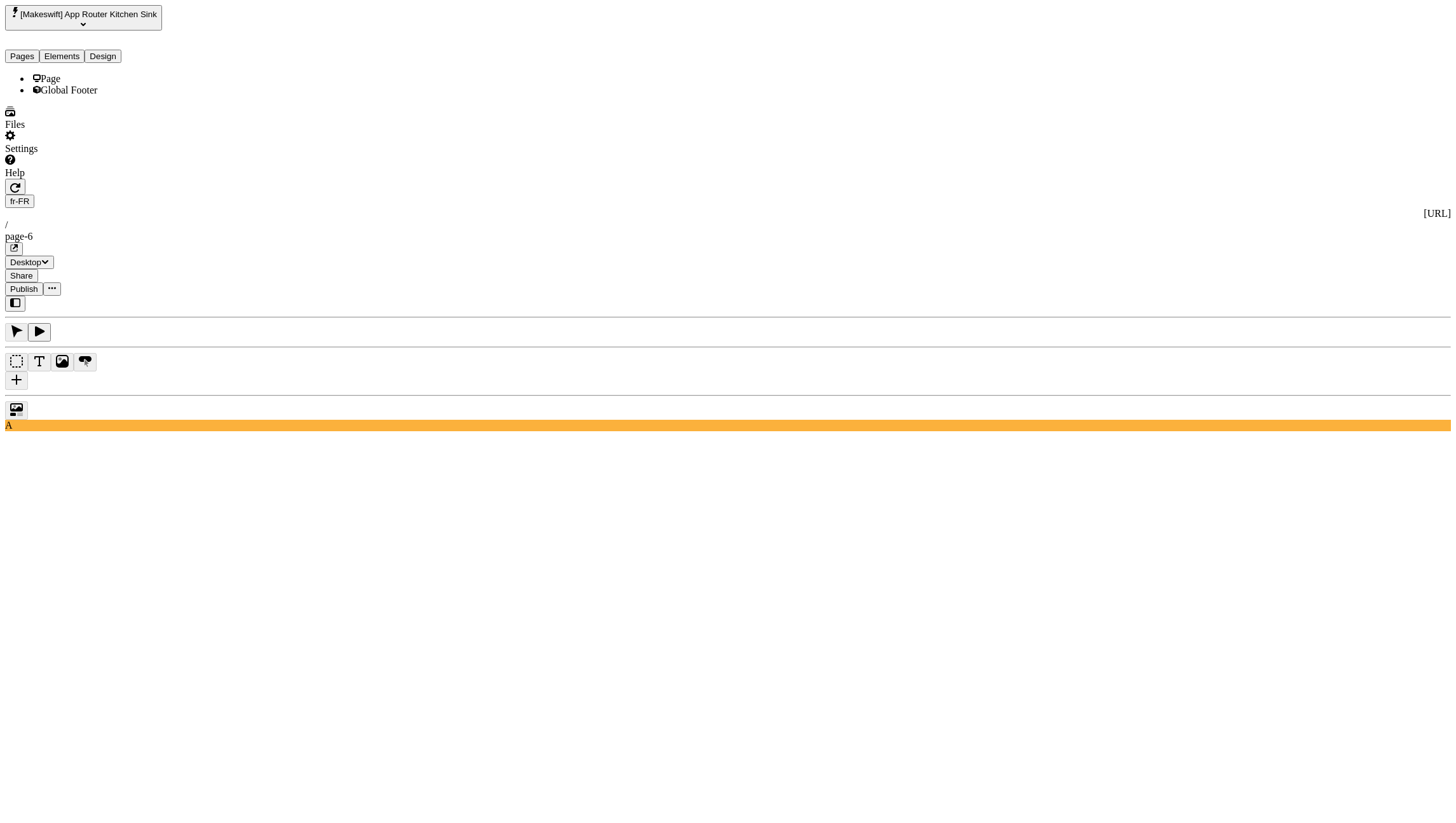
type input "reddd"
click at [20, 182] on icon "button" at bounding box center [14, 187] width 10 height 10
click at [58, 91] on span "Global Footer" at bounding box center [69, 90] width 57 height 11
click at [66, 76] on div "Page" at bounding box center [105, 79] width 151 height 11
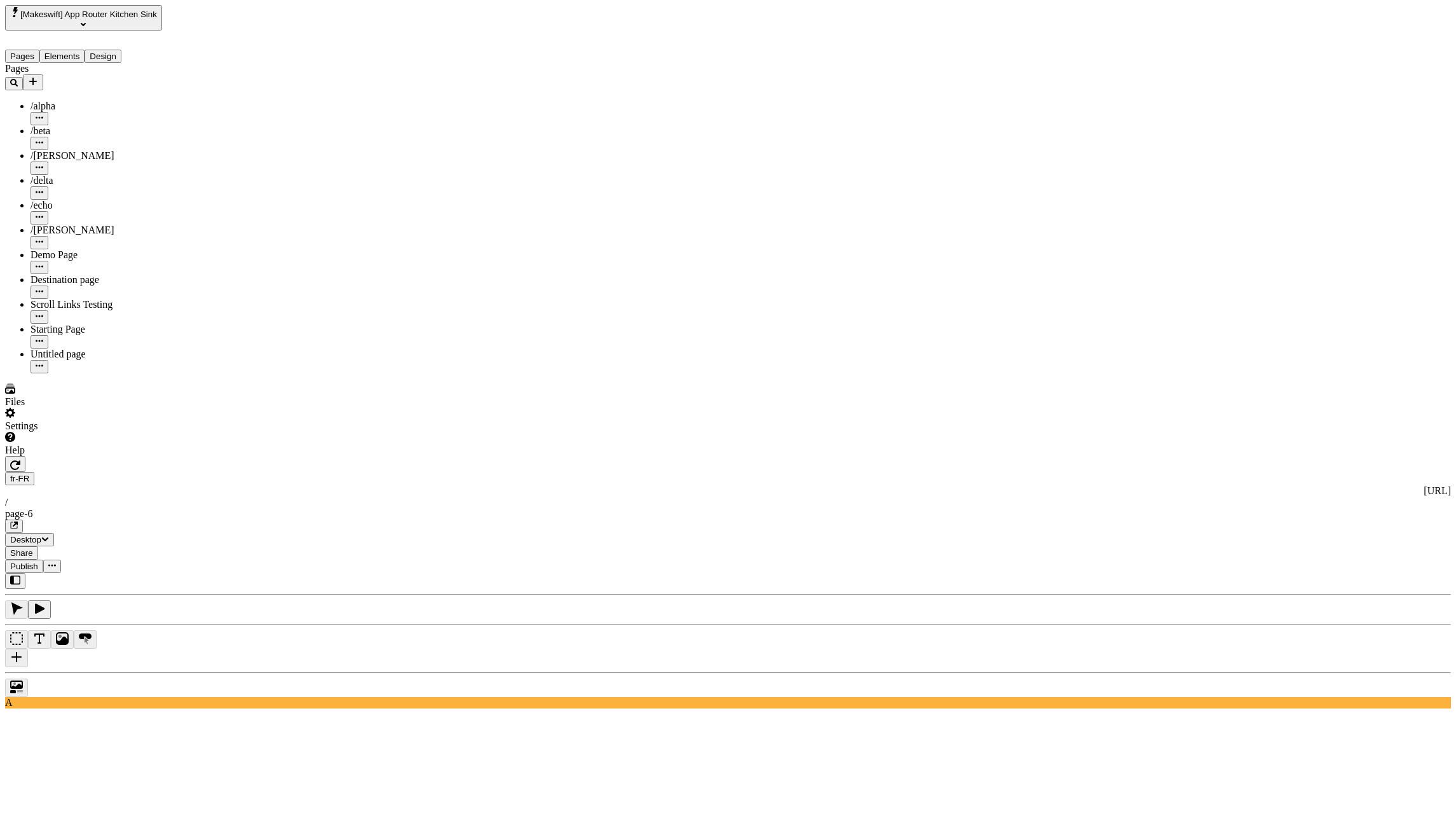
click at [36, 50] on button "Pages" at bounding box center [22, 57] width 34 height 14
click at [61, 324] on div "Starting Page" at bounding box center [105, 336] width 151 height 25
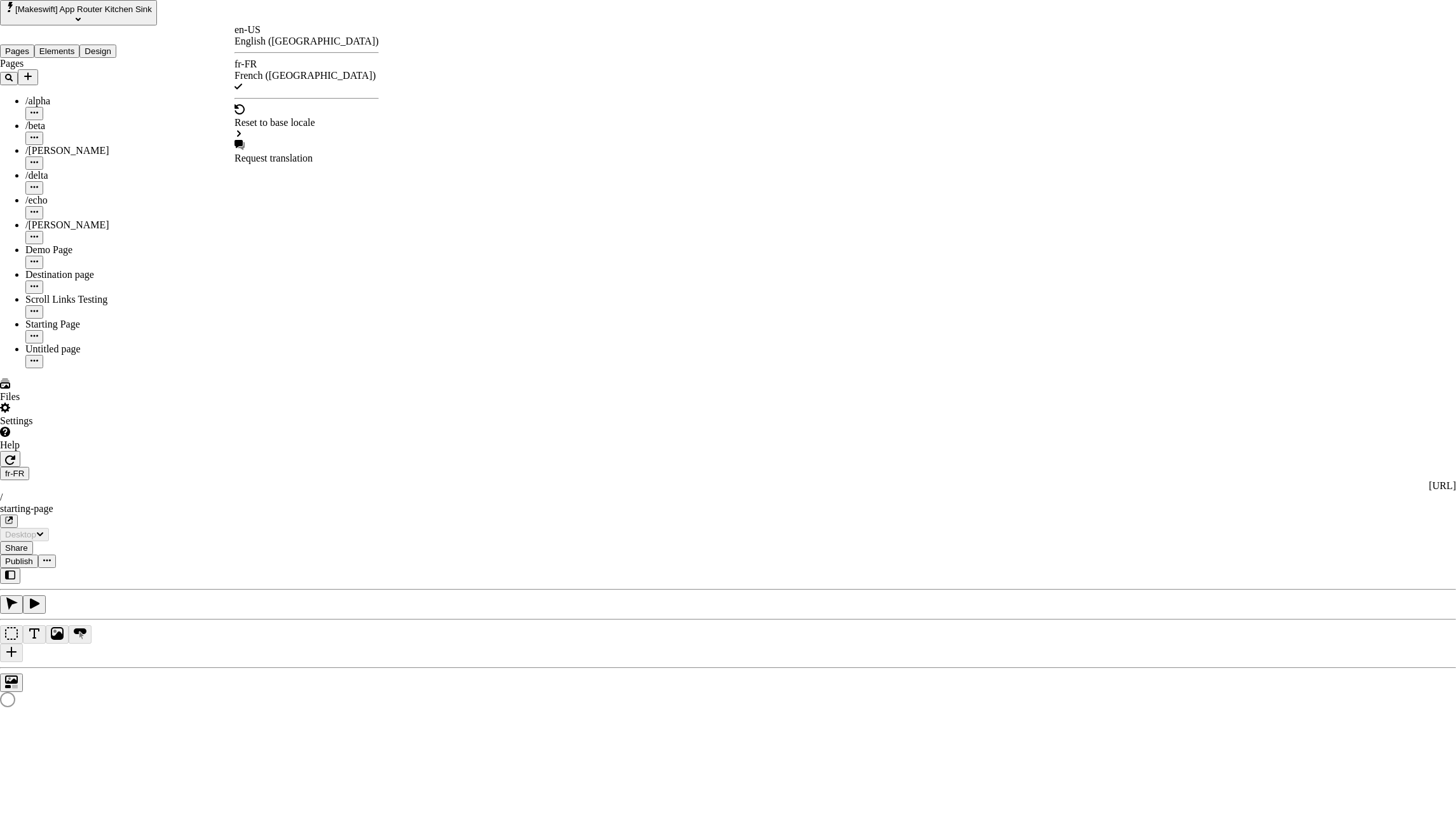
type input "/starting-page"
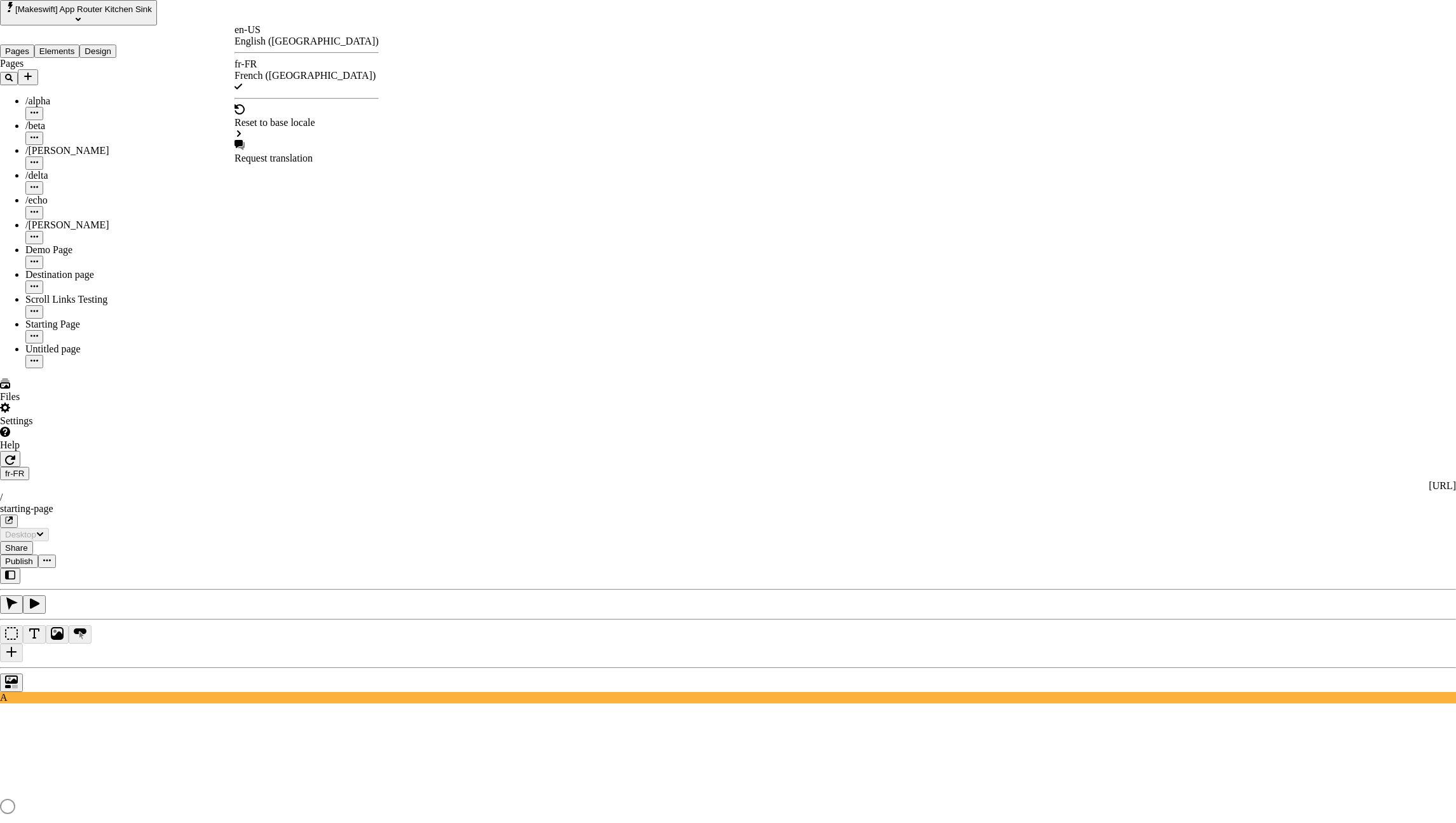
click at [251, 30] on div "en-US English ([GEOGRAPHIC_DATA])" at bounding box center [306, 36] width 145 height 23
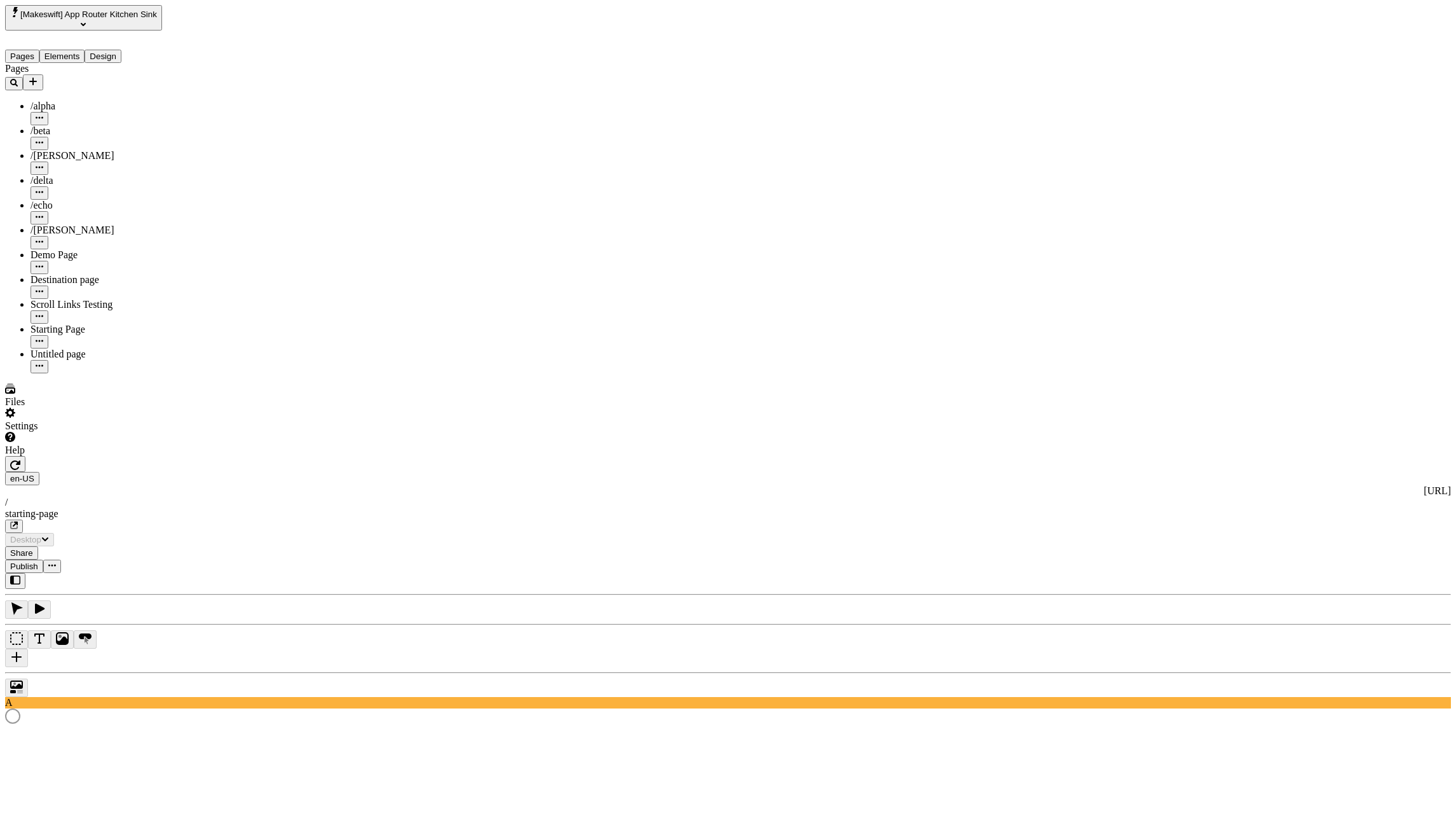
type input "/starting-page"
click at [74, 348] on div "Untitled page" at bounding box center [105, 354] width 151 height 11
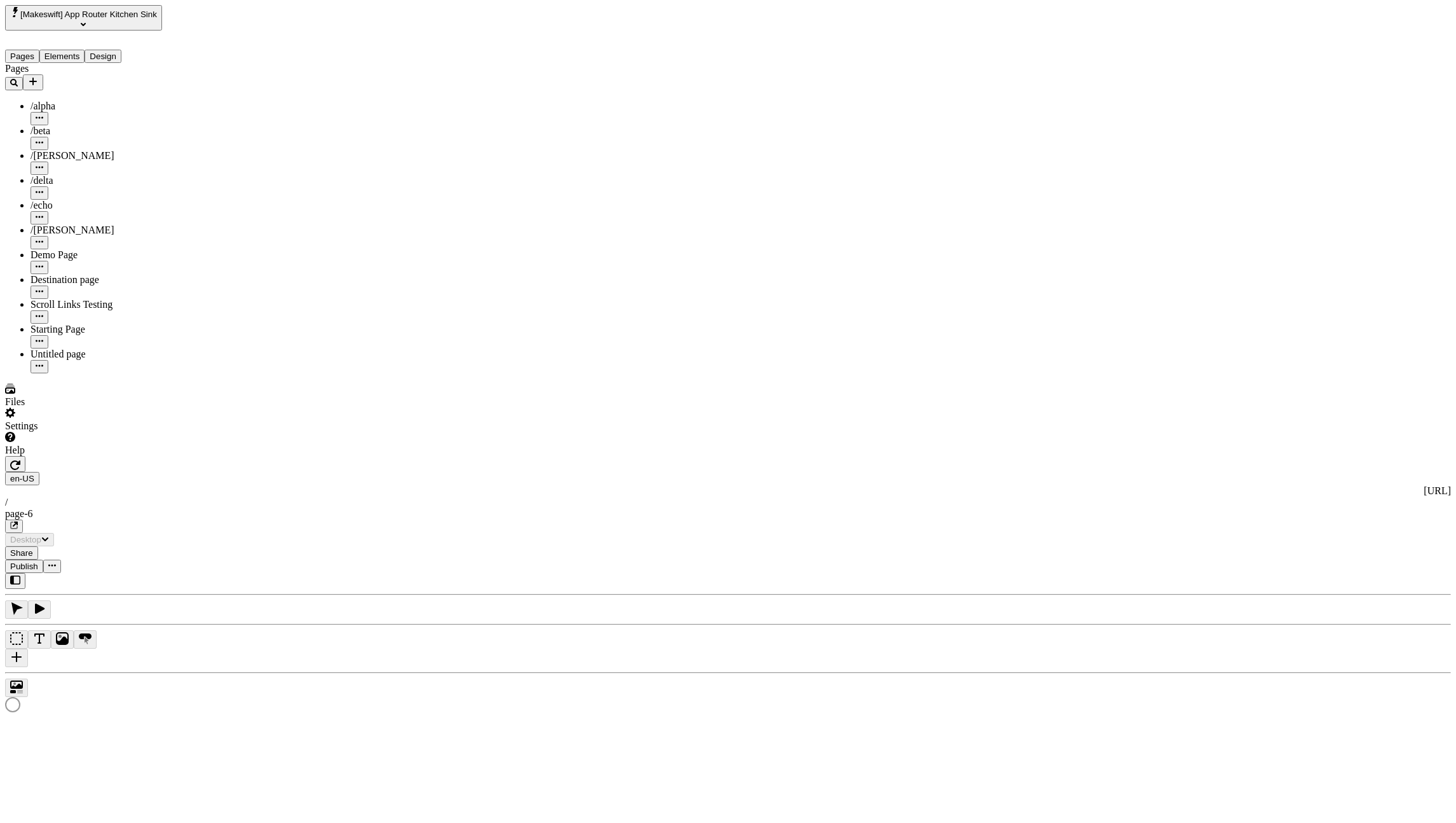
type input "/page-6"
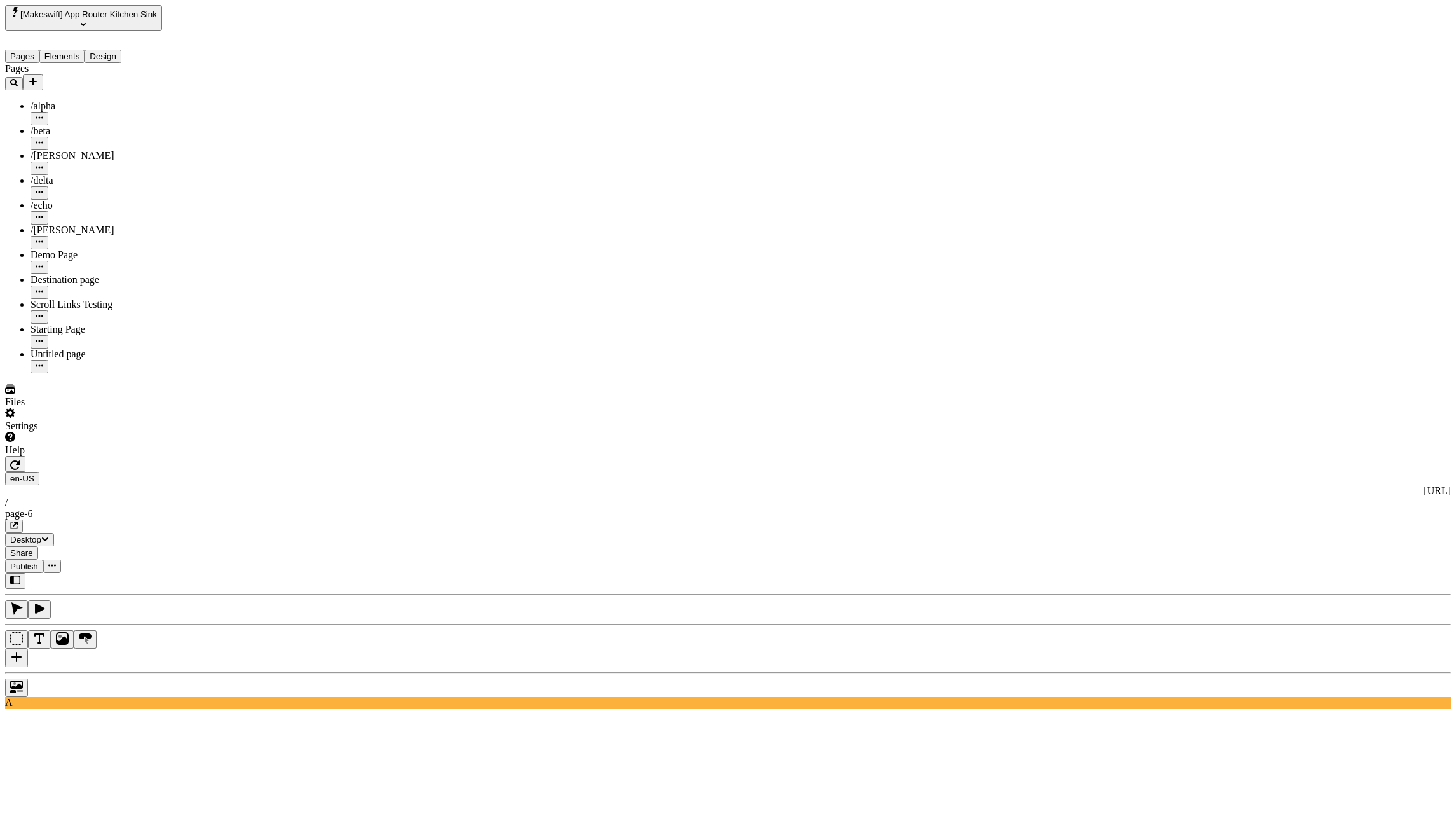
click at [86, 50] on button "Elements" at bounding box center [62, 57] width 45 height 14
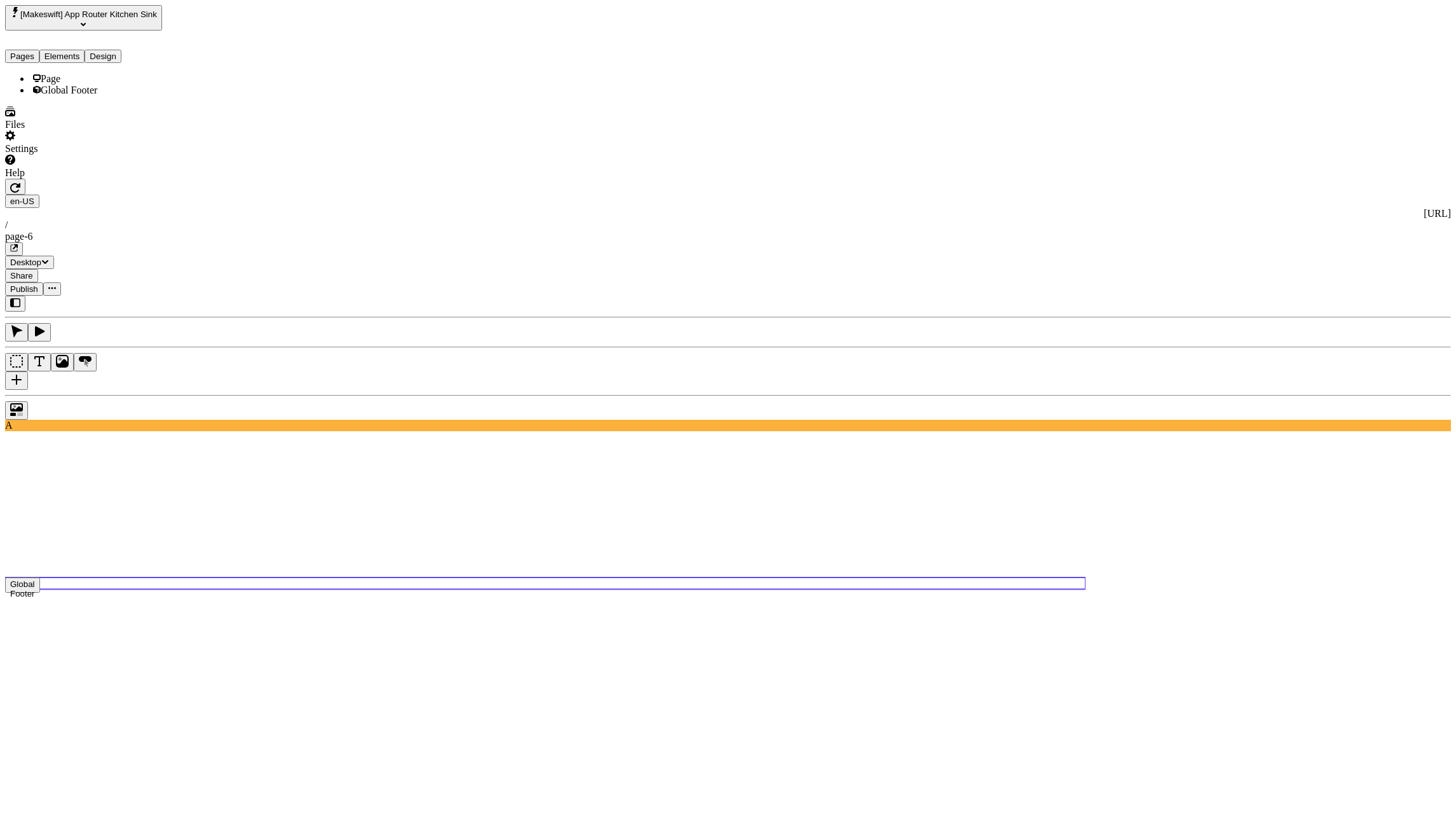
click at [73, 95] on span "Global Footer" at bounding box center [69, 90] width 57 height 11
click at [238, 18] on html "[Makeswift] App Router Kitchen Sink Pages Elements Design Page Global Footer Fi…" at bounding box center [728, 737] width 1456 height 1475
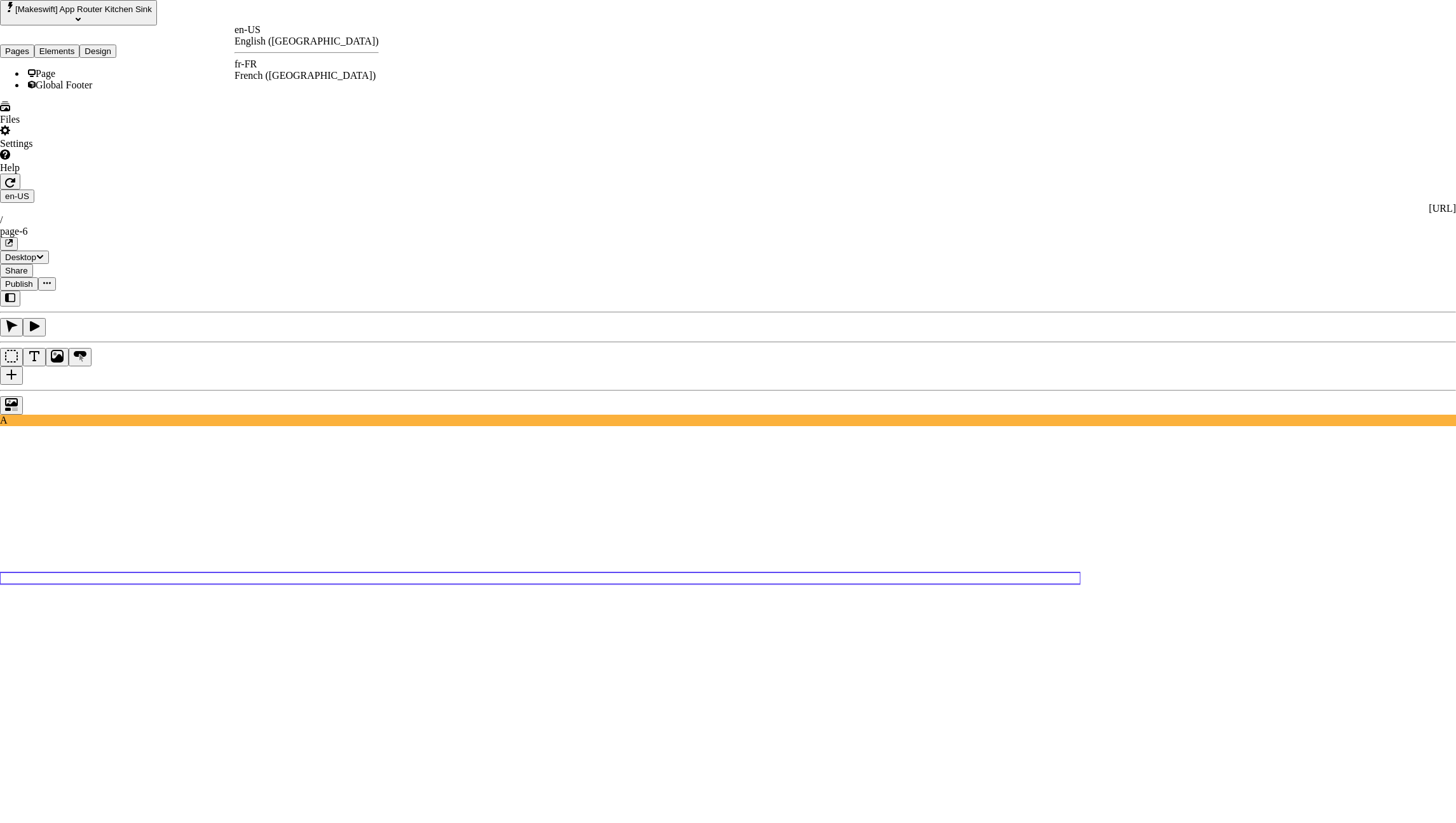
click at [268, 64] on div "fr-FR" at bounding box center [306, 64] width 145 height 11
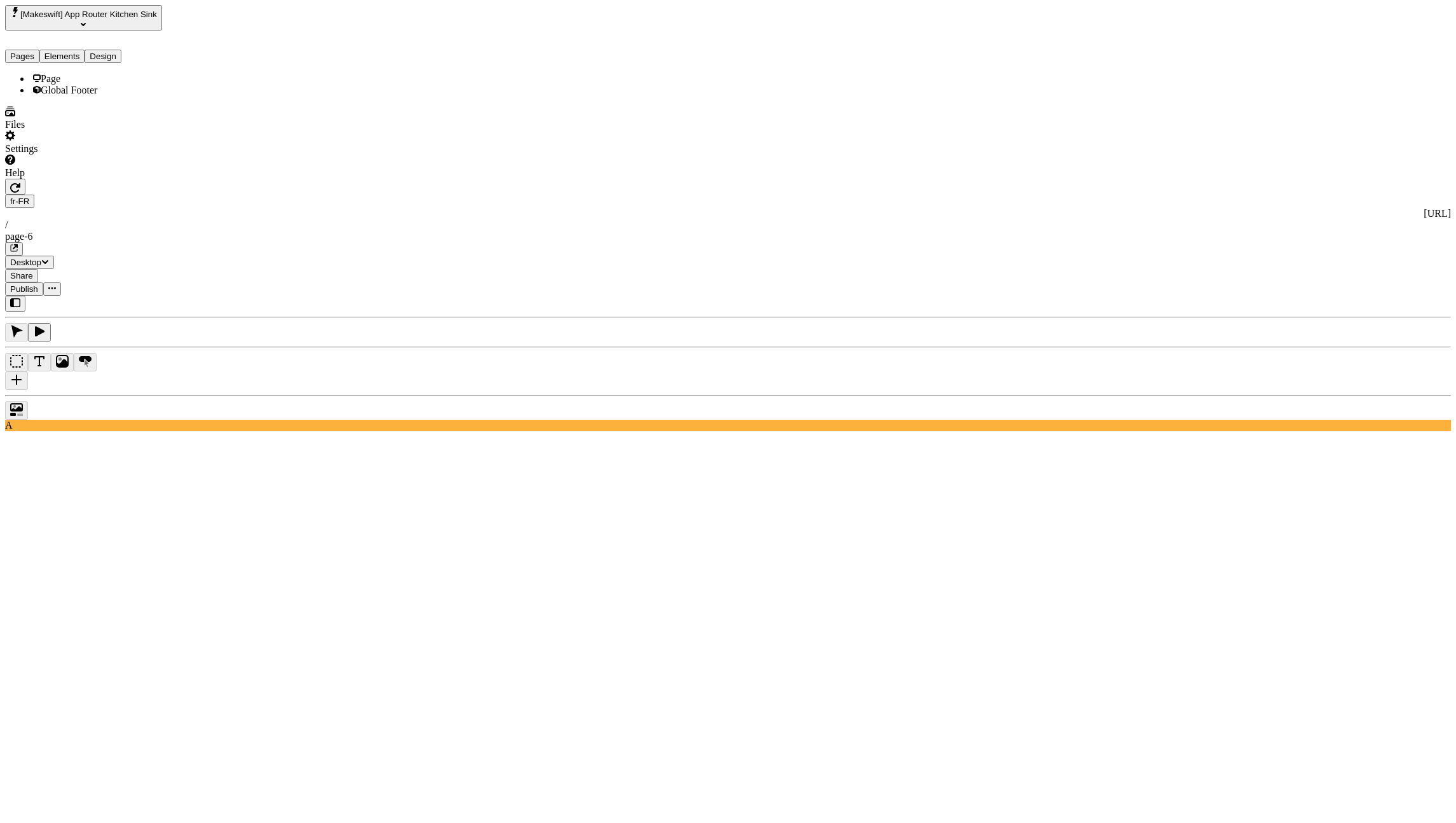
click at [79, 96] on div "Global Footer" at bounding box center [105, 90] width 151 height 11
click at [1387, 50] on div "Reset to base locale" at bounding box center [1356, 39] width 81 height 24
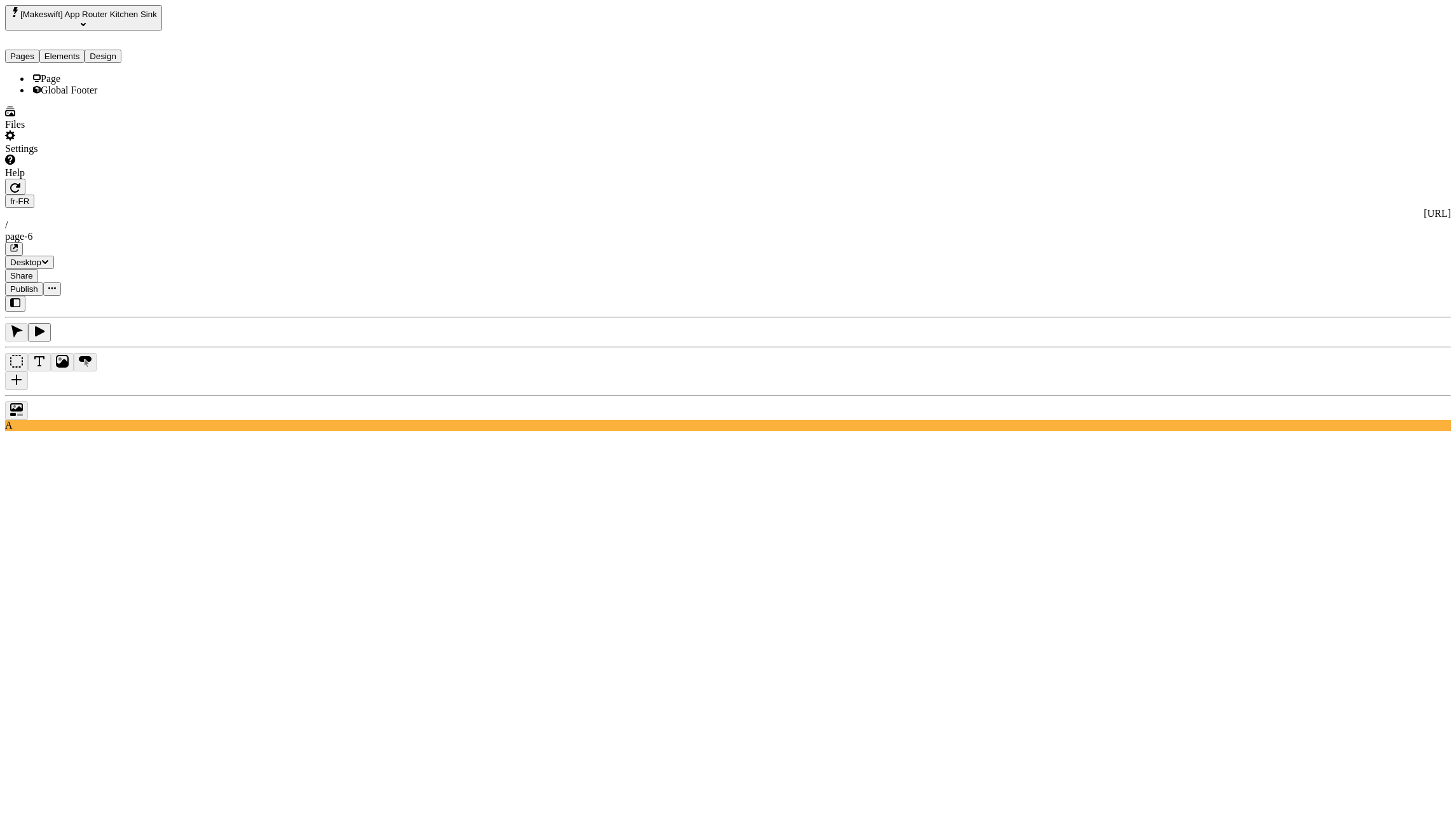
click at [26, 179] on button "button" at bounding box center [15, 186] width 20 height 16
click at [241, 17] on html "[Makeswift] App Router Kitchen Sink Pages Elements Design Page Global Footer Fi…" at bounding box center [728, 737] width 1456 height 1474
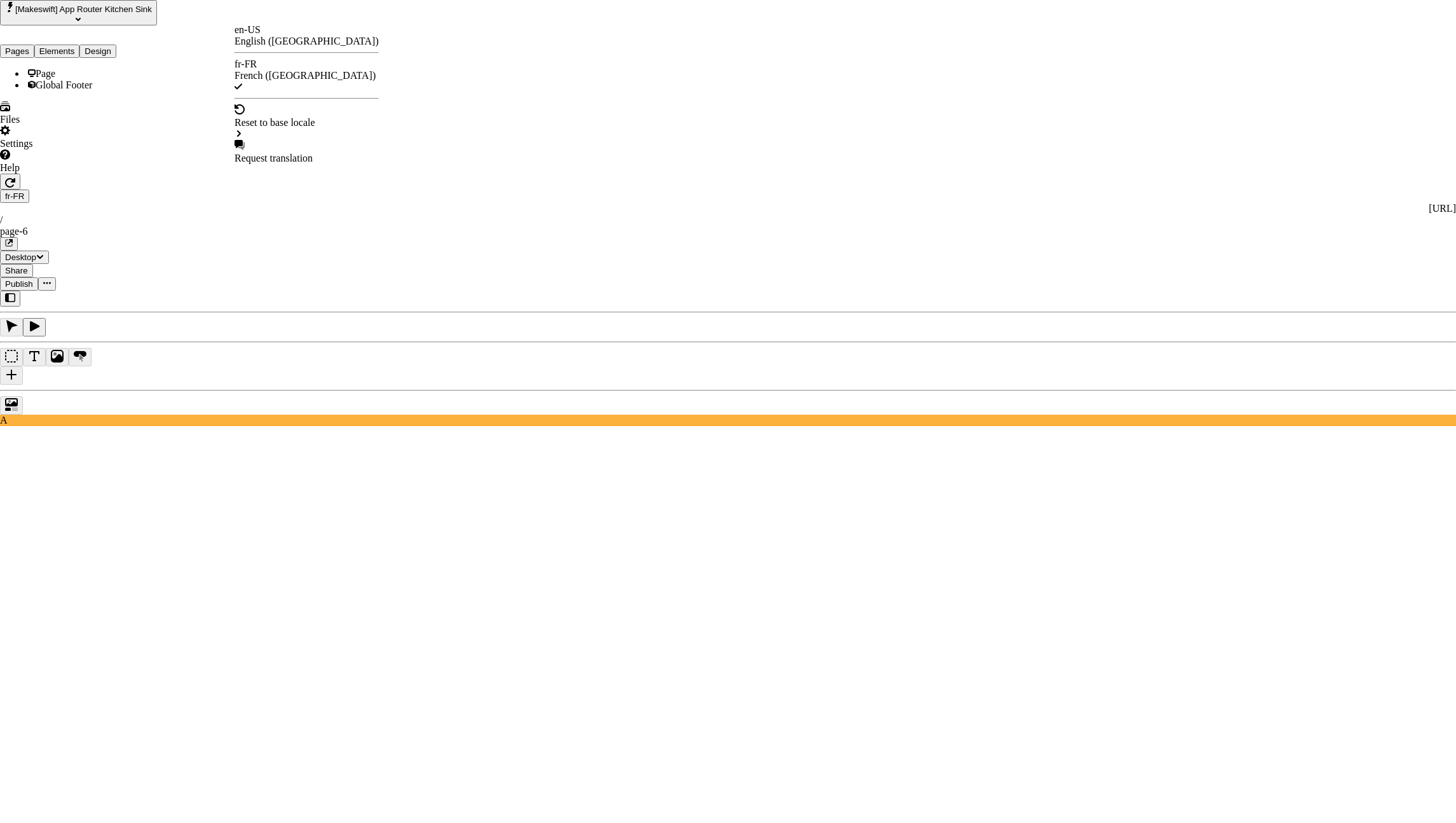
click at [1414, 355] on html "[Makeswift] App Router Kitchen Sink Pages Elements Design Page Global Footer Fi…" at bounding box center [728, 734] width 1456 height 1469
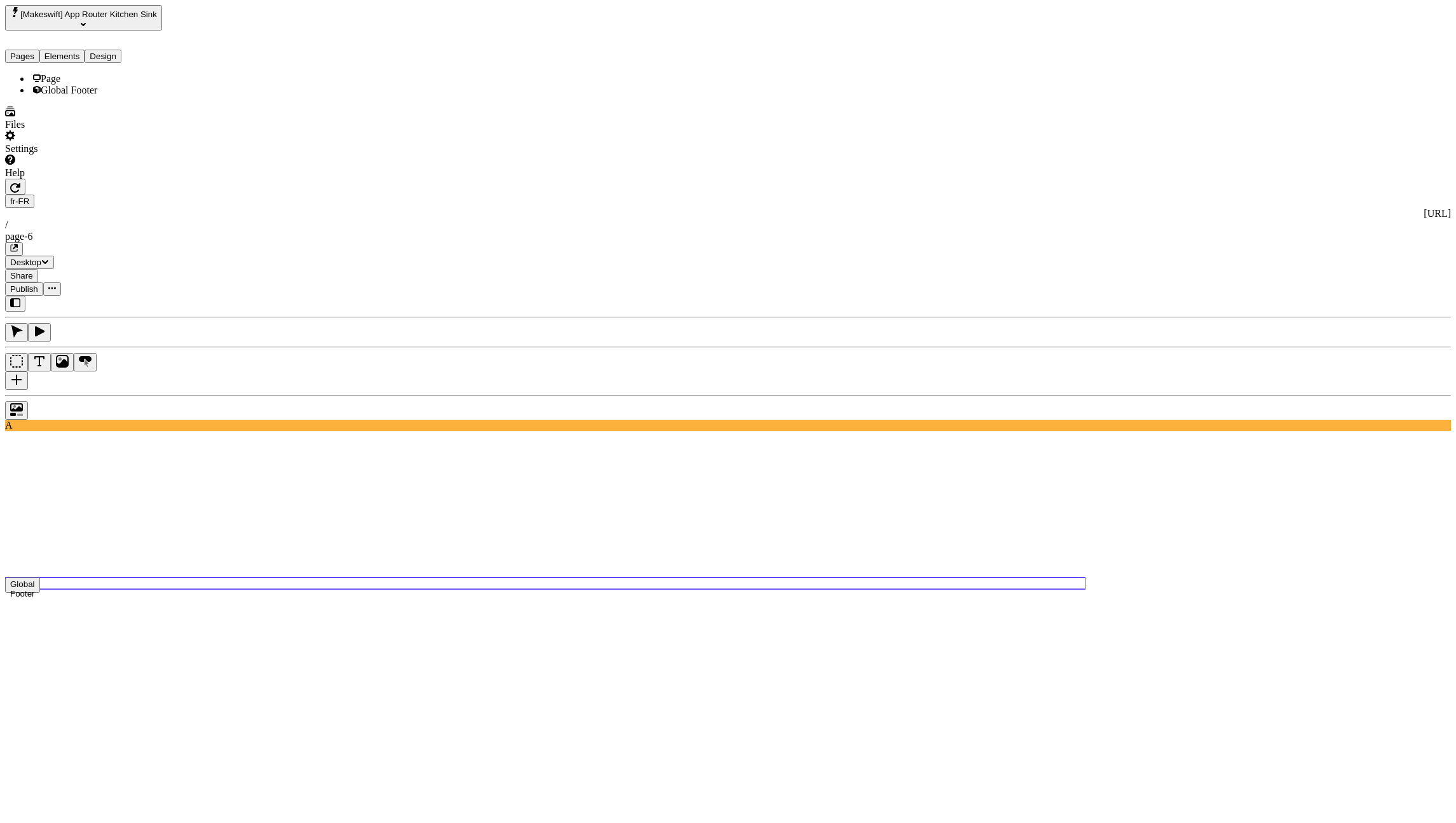
click at [6, 578] on div "Global Footer" at bounding box center [5, 588] width 1 height 22
click at [1397, 33] on div "Reset to base locale" at bounding box center [1356, 39] width 81 height 24
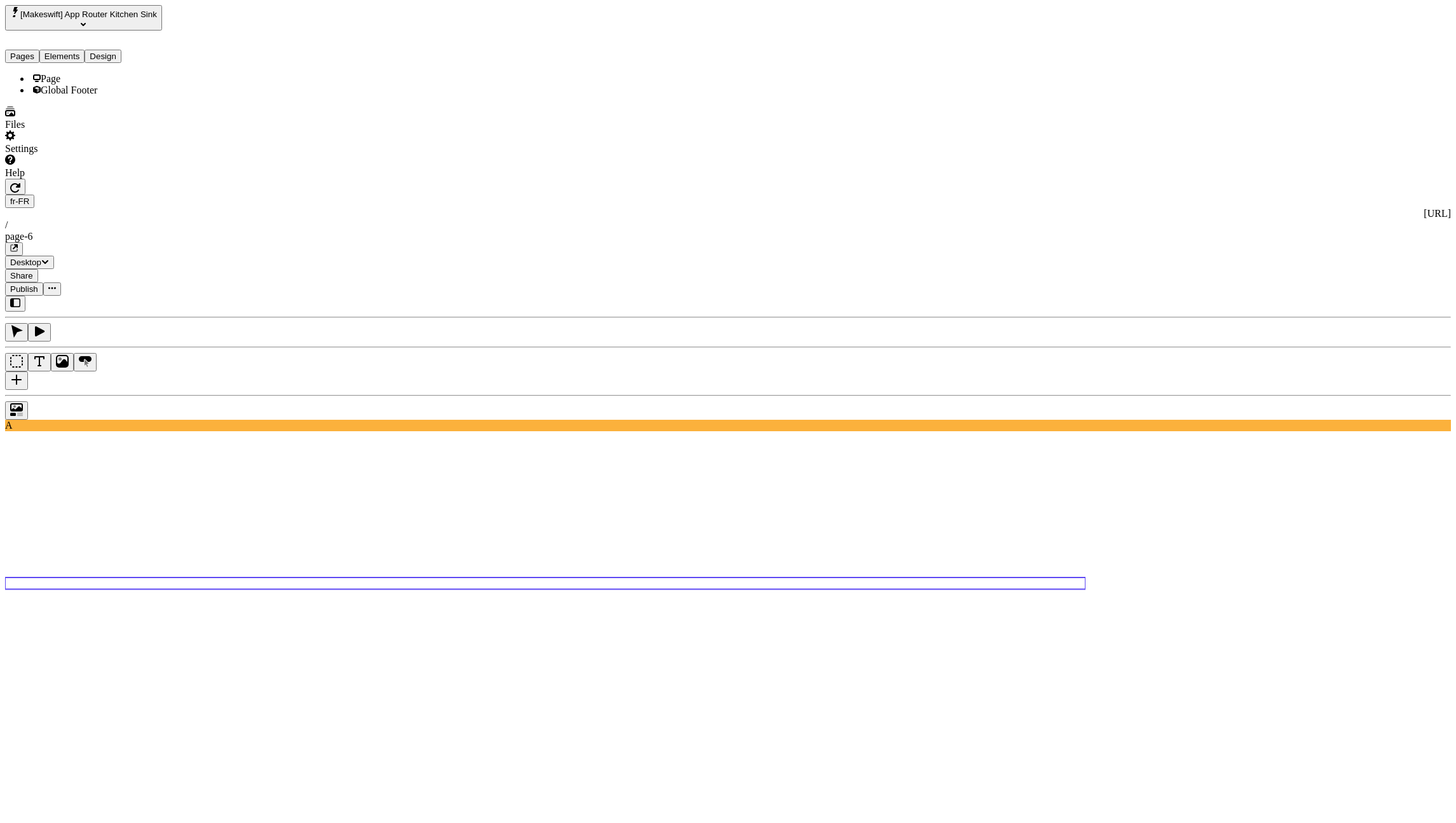
click at [20, 183] on icon "button" at bounding box center [14, 188] width 10 height 10
click at [6, 578] on div "Global Footer" at bounding box center [5, 588] width 1 height 22
click at [1280, 34] on div "Reset to base Alt + Click" at bounding box center [1292, 64] width 23 height 70
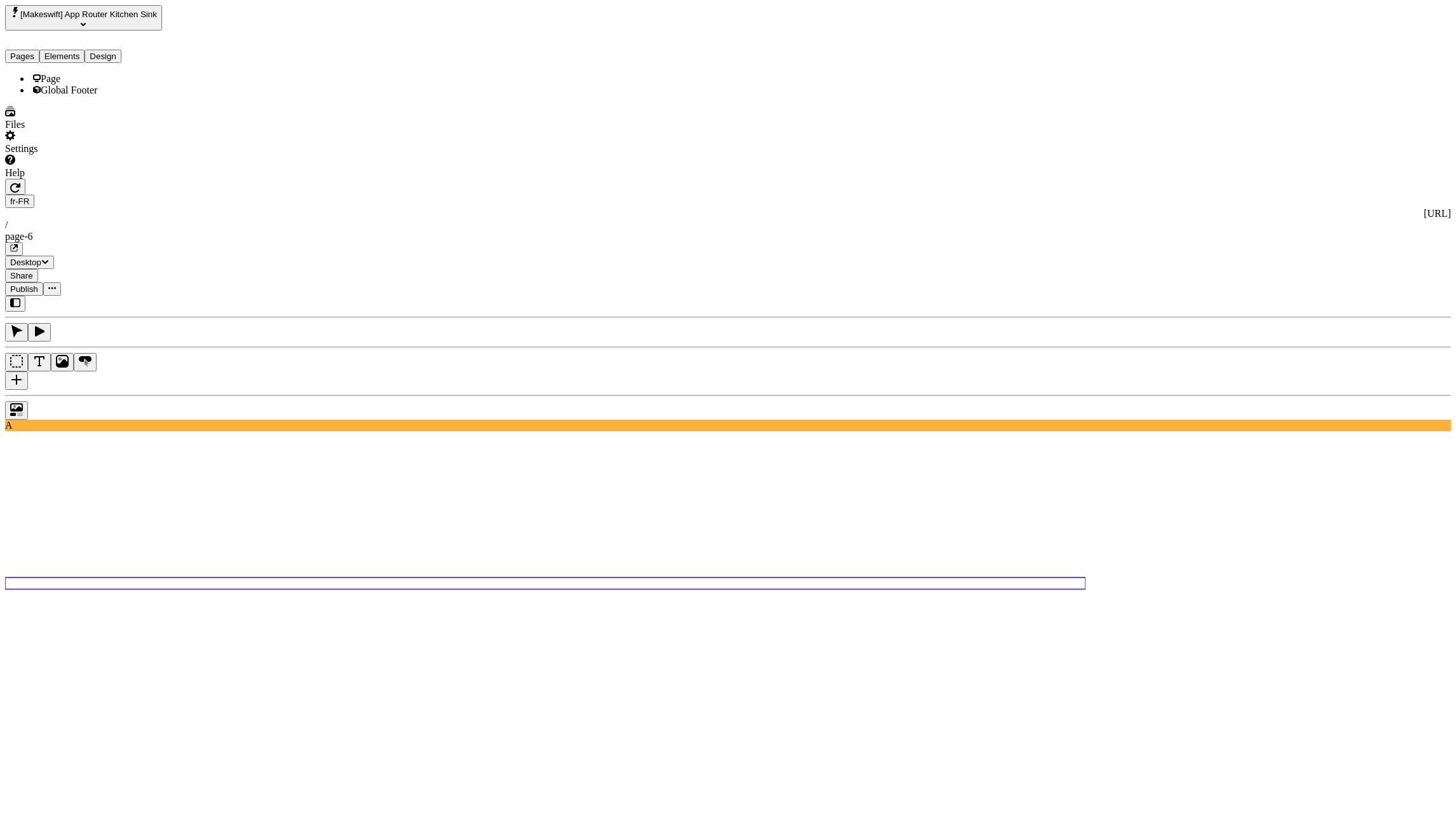
type input "red"
click at [1397, 43] on div "Reset to base locale" at bounding box center [1356, 45] width 81 height 11
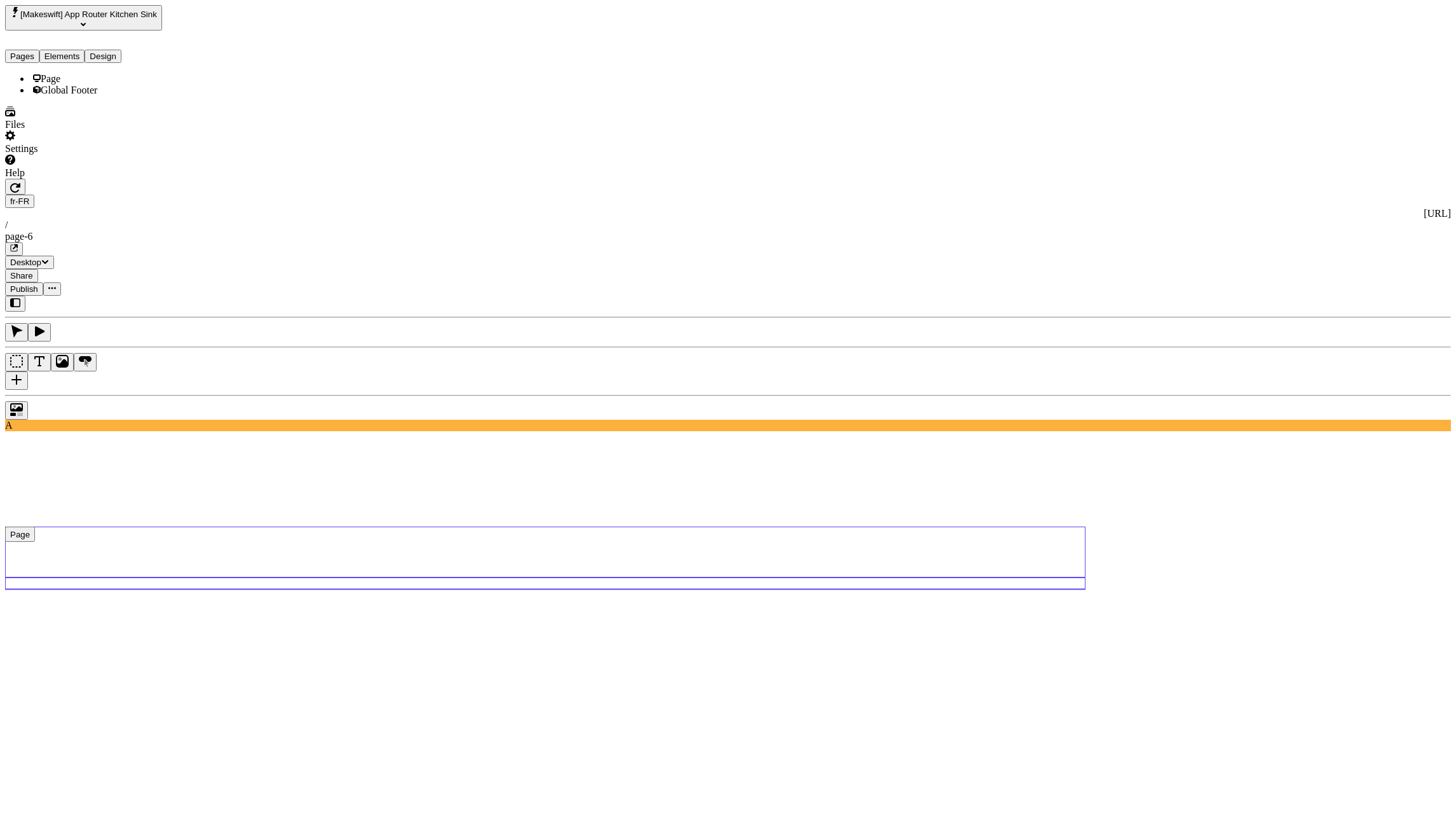
click at [89, 82] on div "Page" at bounding box center [105, 79] width 151 height 11
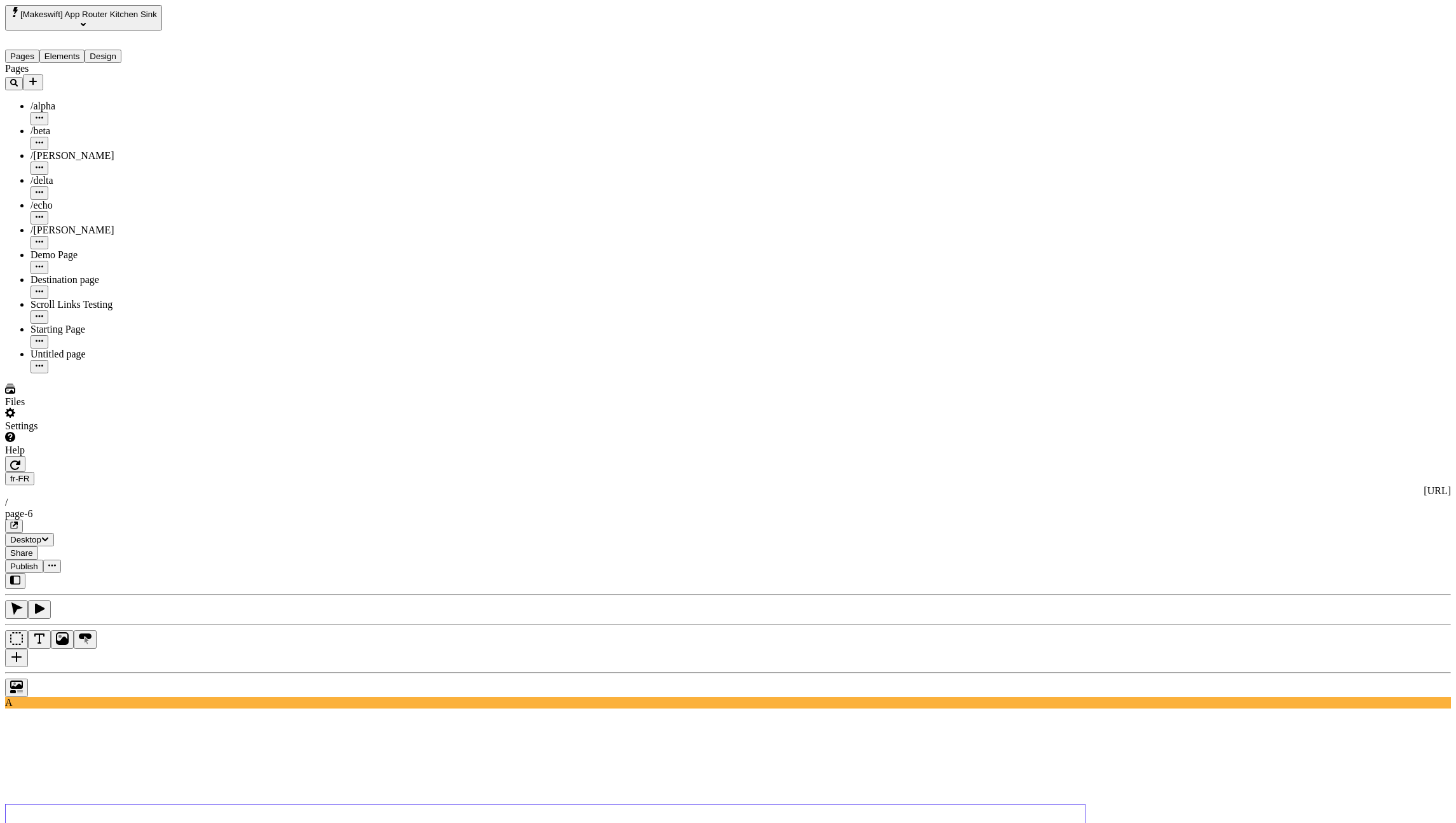
click at [39, 50] on button "Pages" at bounding box center [22, 57] width 34 height 14
click at [48, 360] on button "button" at bounding box center [39, 366] width 18 height 14
click at [192, 435] on span "Delete" at bounding box center [179, 441] width 26 height 11
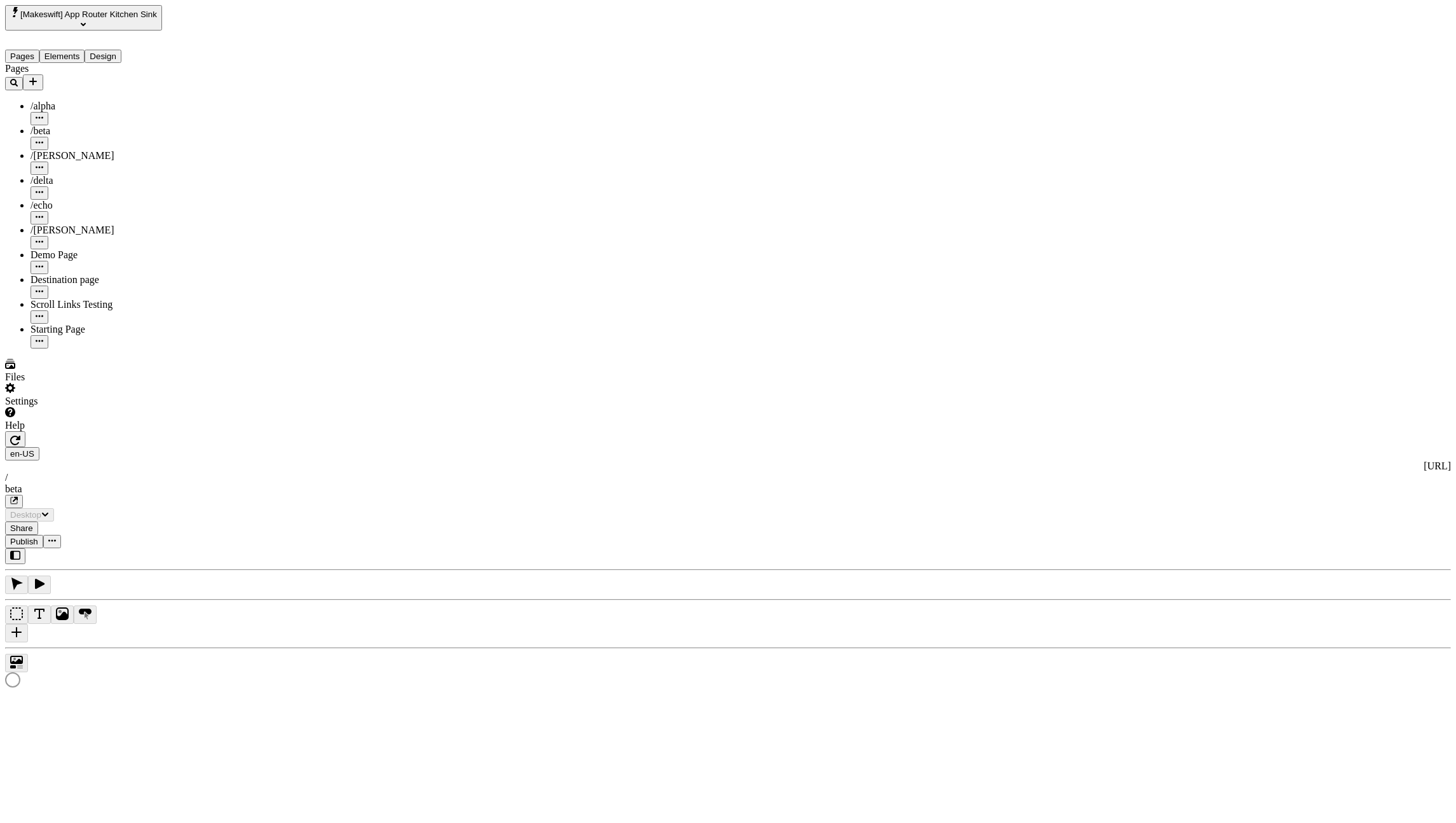
type input "/beta"
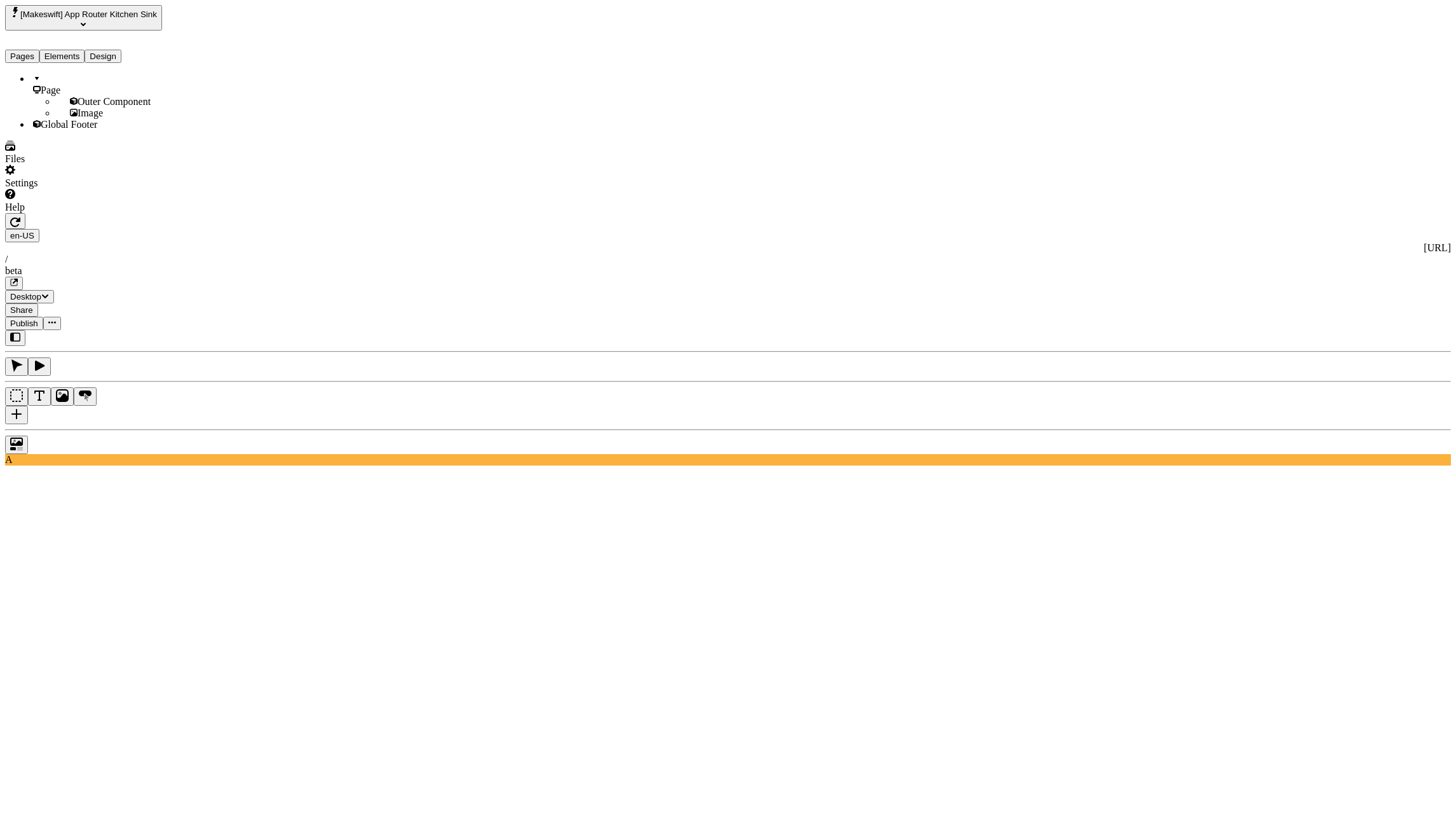
click at [86, 53] on button "Elements" at bounding box center [62, 57] width 45 height 14
click at [80, 130] on div "Global Footer" at bounding box center [105, 124] width 151 height 11
click at [20, 217] on icon "button" at bounding box center [14, 222] width 10 height 10
click at [6, 811] on div "Global Footer" at bounding box center [5, 821] width 1 height 22
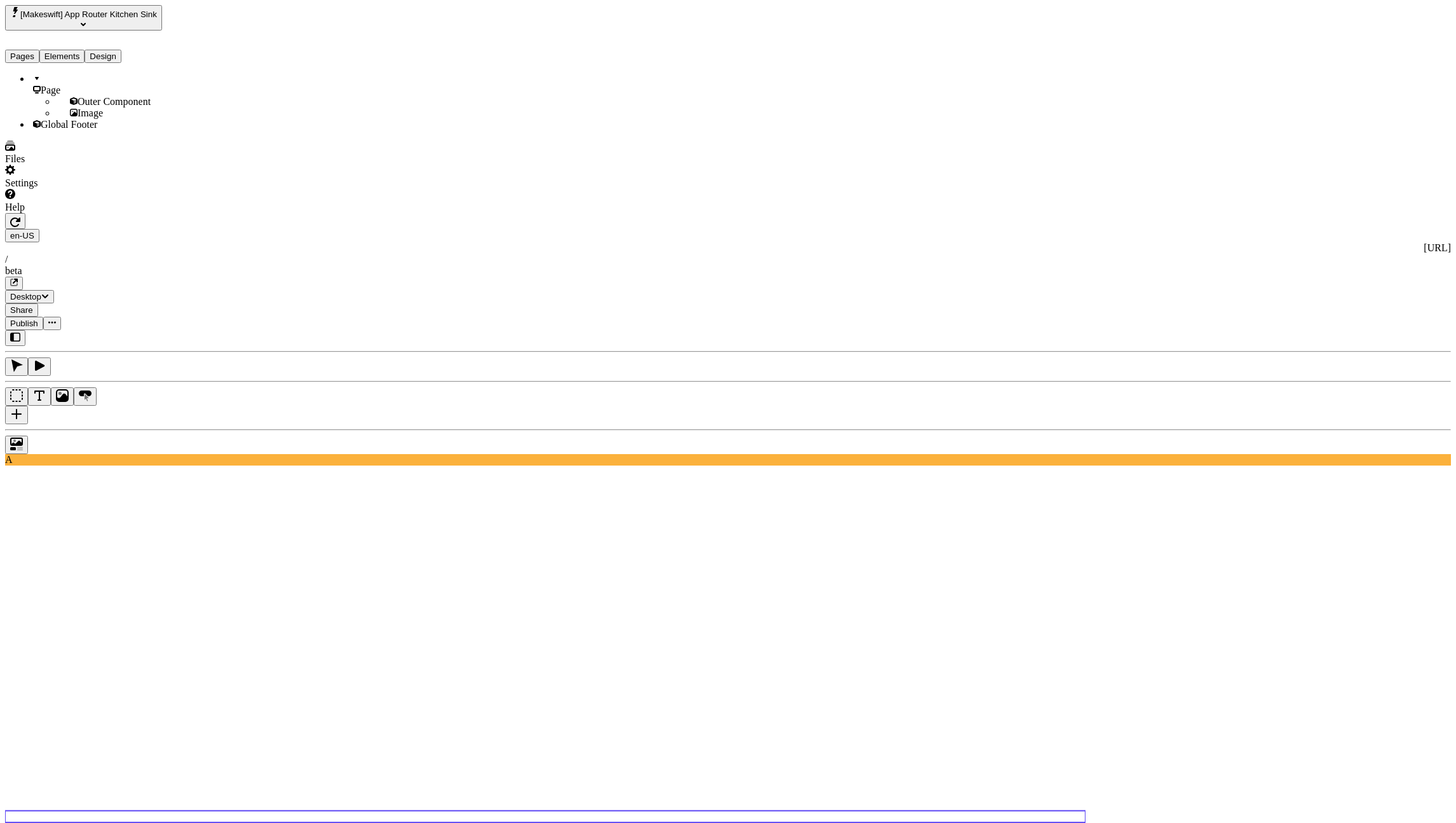
click at [67, 50] on button "Elements" at bounding box center [62, 57] width 45 height 14
click at [33, 50] on button "Pages" at bounding box center [22, 57] width 34 height 14
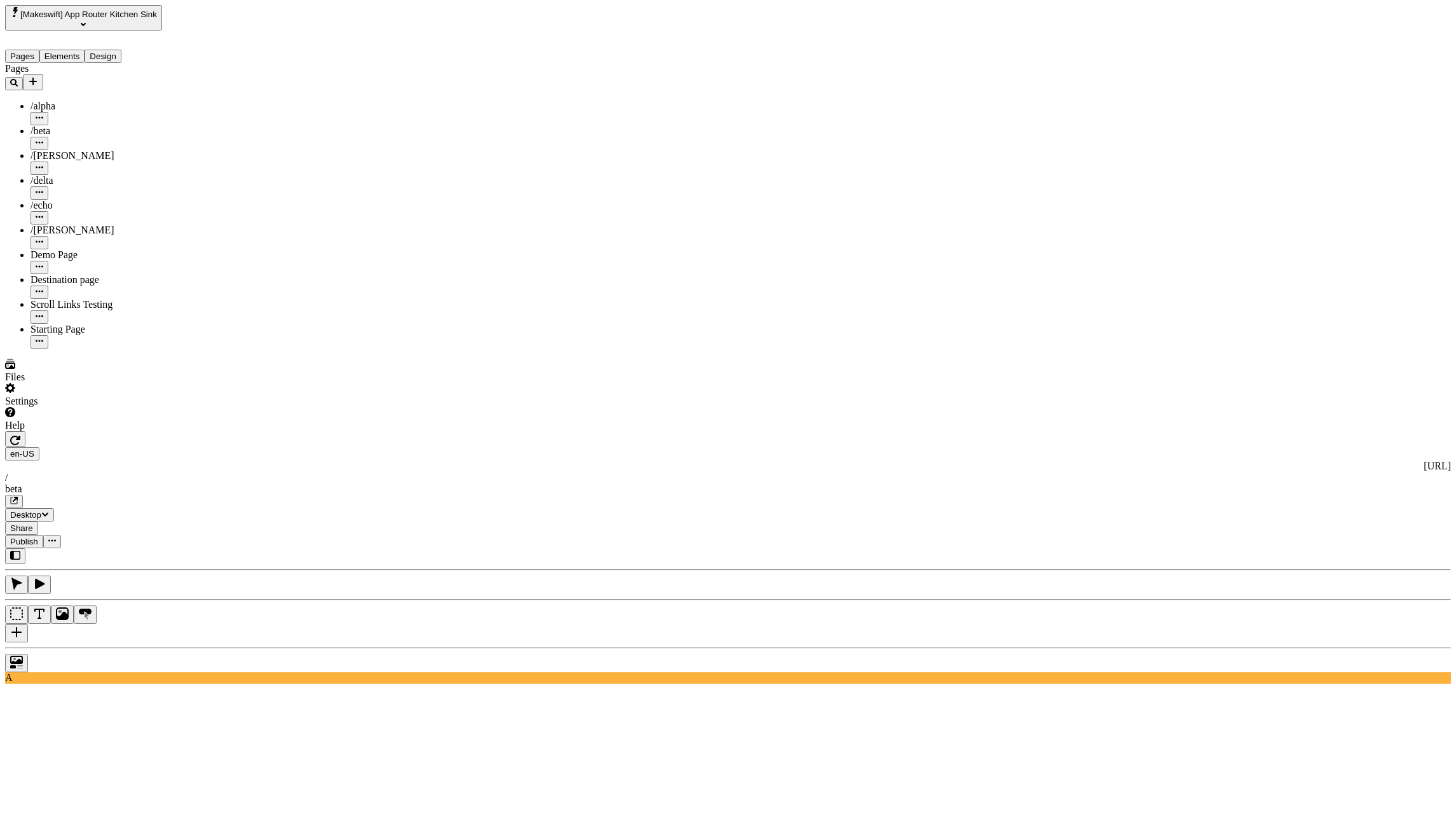
click at [38, 76] on icon "Add new" at bounding box center [33, 81] width 10 height 10
